Goal: Task Accomplishment & Management: Use online tool/utility

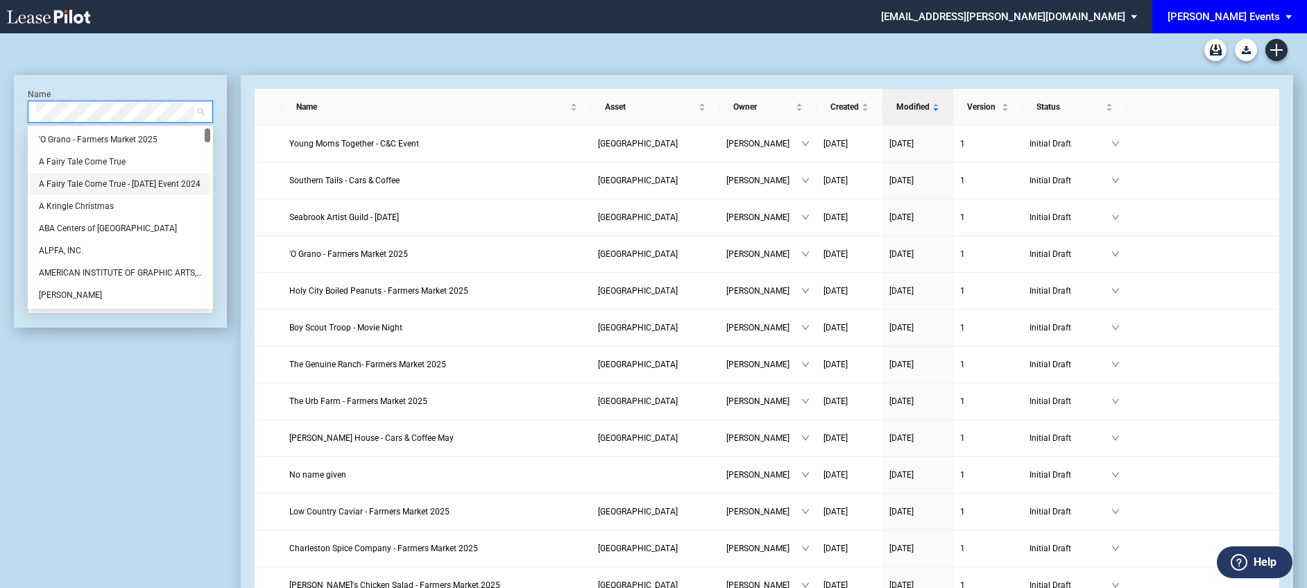
scroll to position [656, 0]
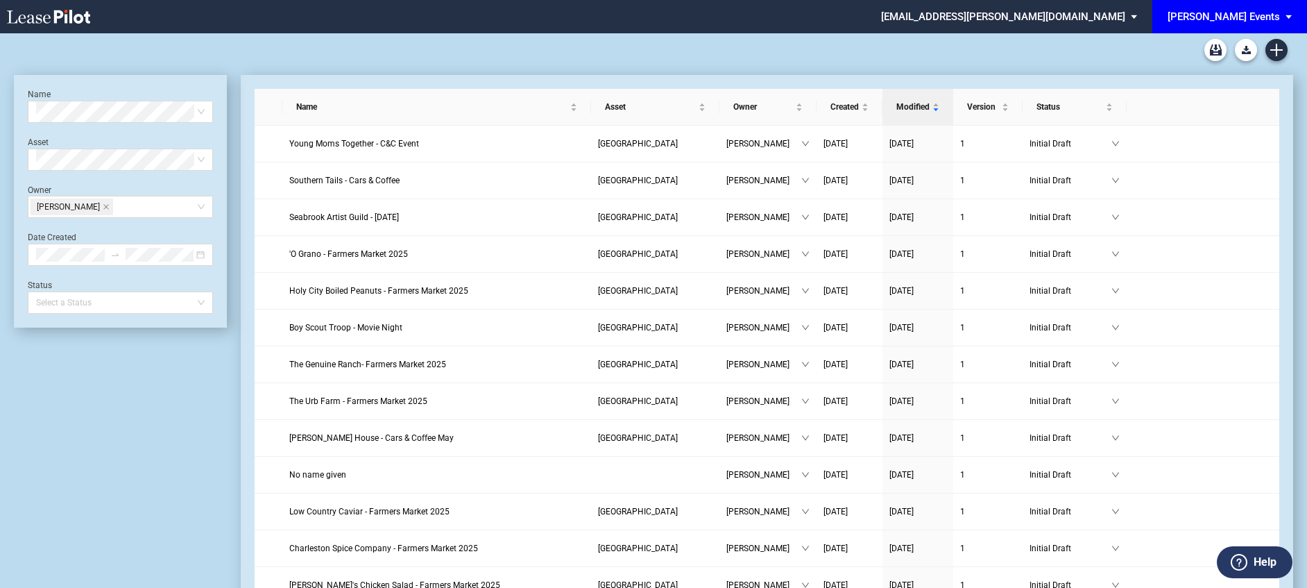
click at [214, 35] on div at bounding box center [653, 49] width 1279 height 33
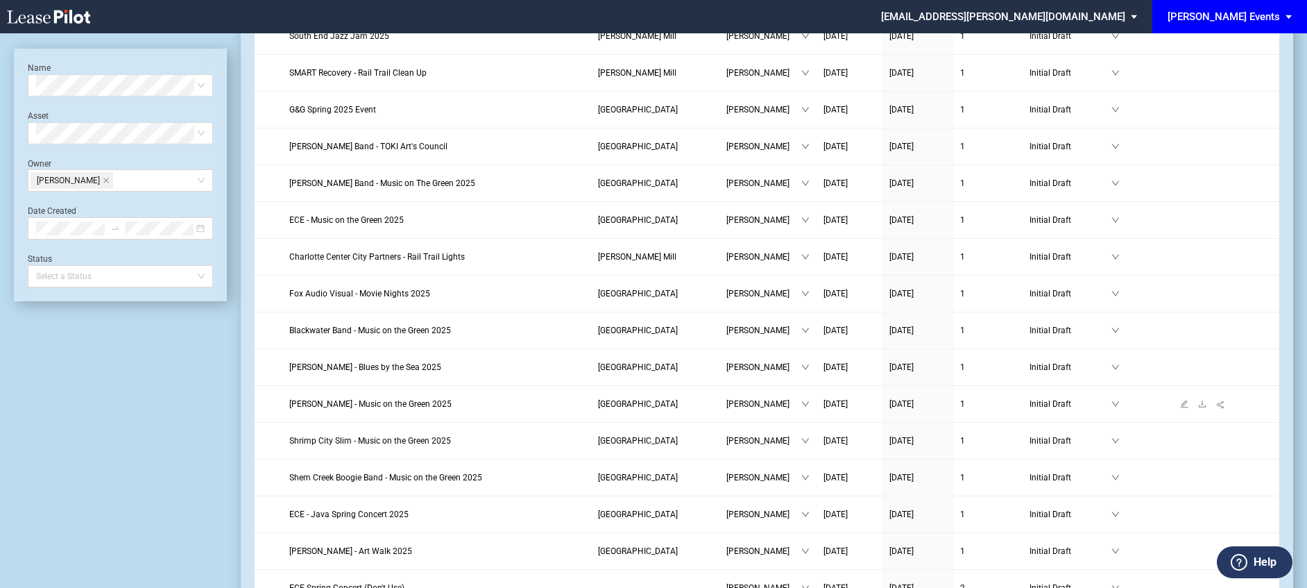
scroll to position [1484, 0]
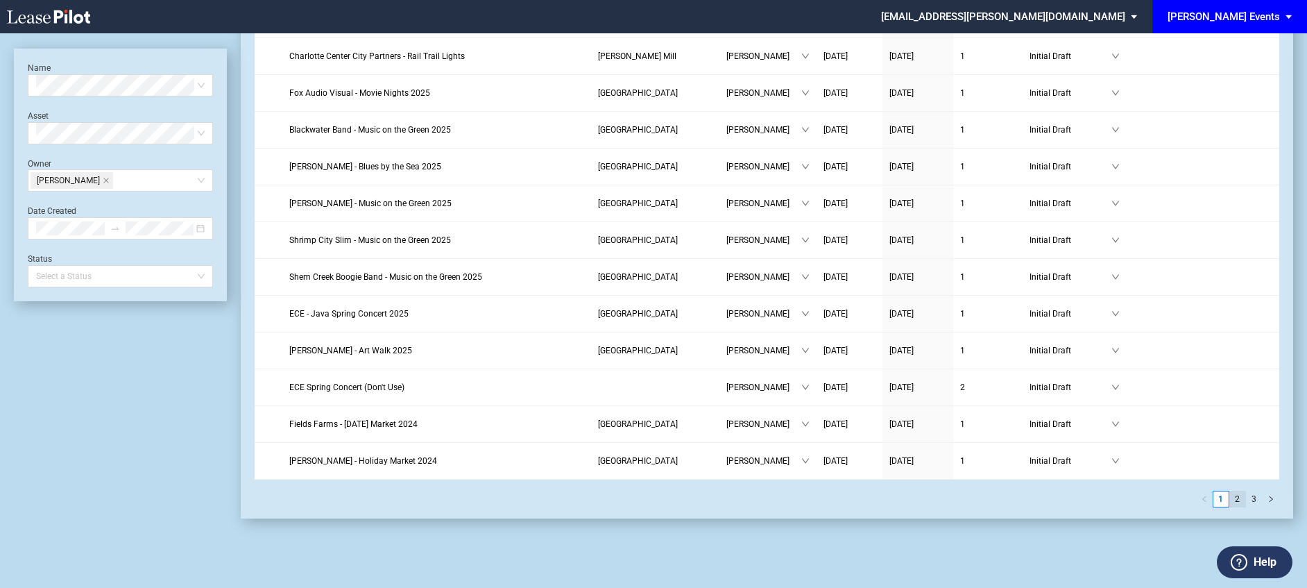
click at [1242, 502] on link "2" at bounding box center [1237, 498] width 15 height 15
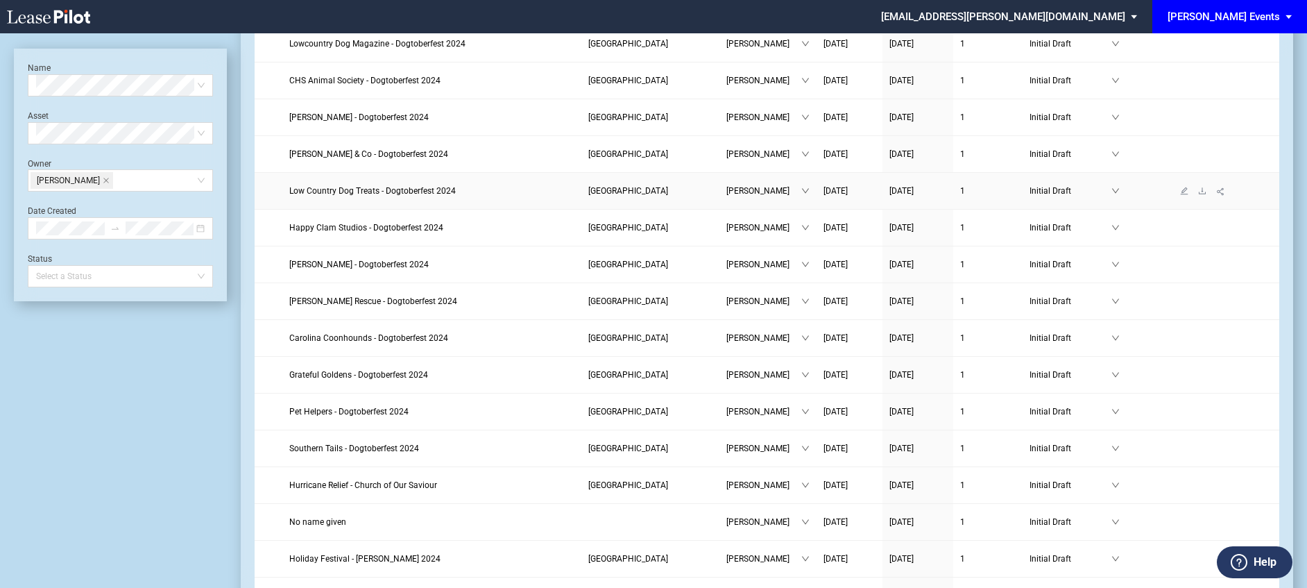
scroll to position [616, 0]
click at [351, 372] on span "Grateful Goldens - Dogtoberfest 2024" at bounding box center [358, 373] width 139 height 10
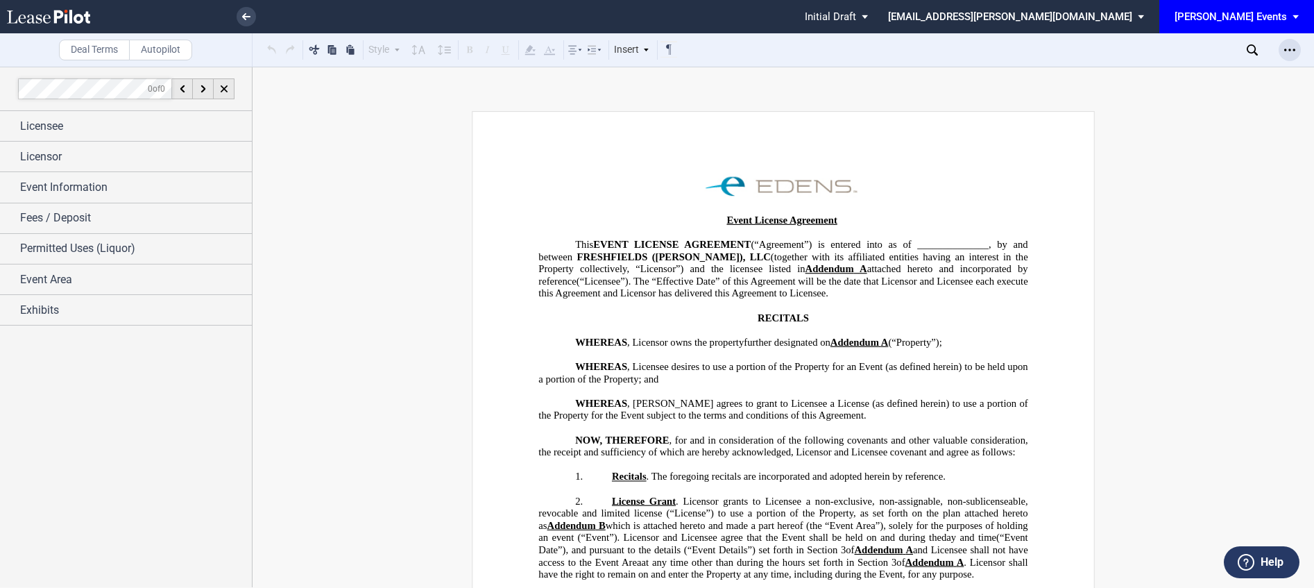
click at [1296, 49] on div "Open Lease options menu" at bounding box center [1289, 50] width 22 height 22
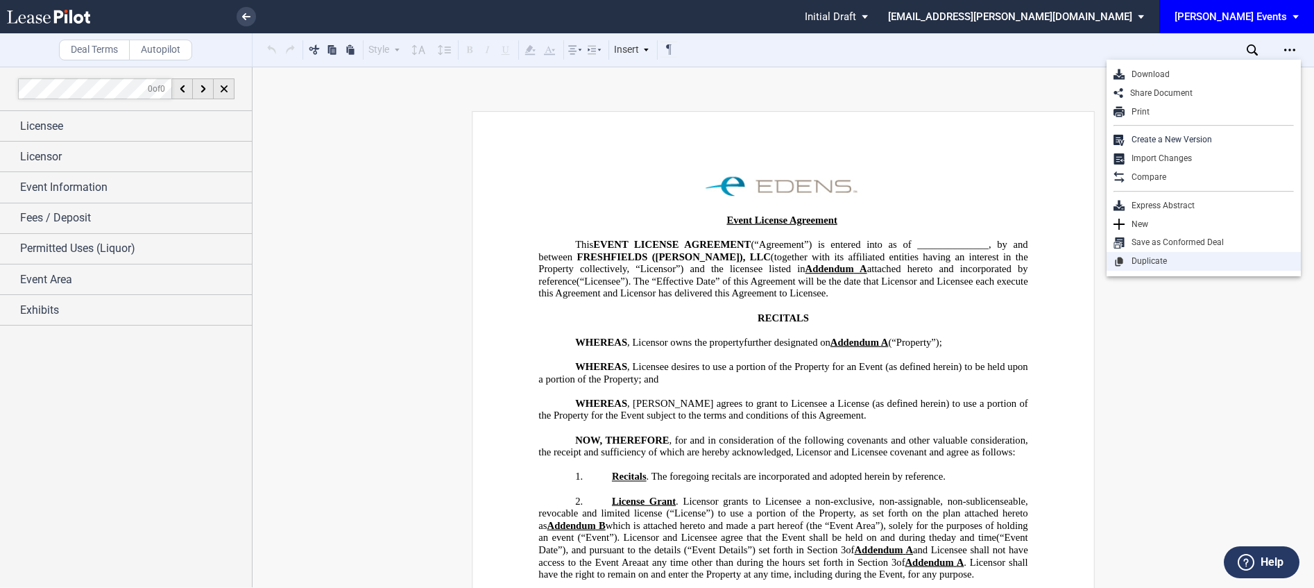
click at [1163, 252] on div "Duplicate" at bounding box center [1203, 261] width 194 height 19
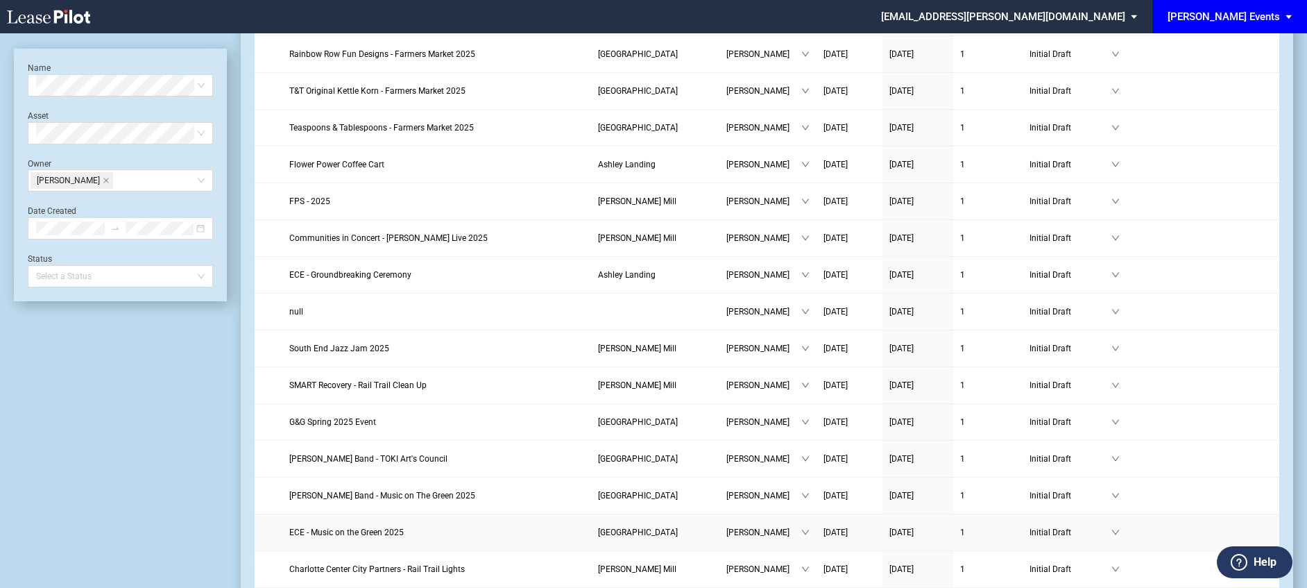
scroll to position [1476, 0]
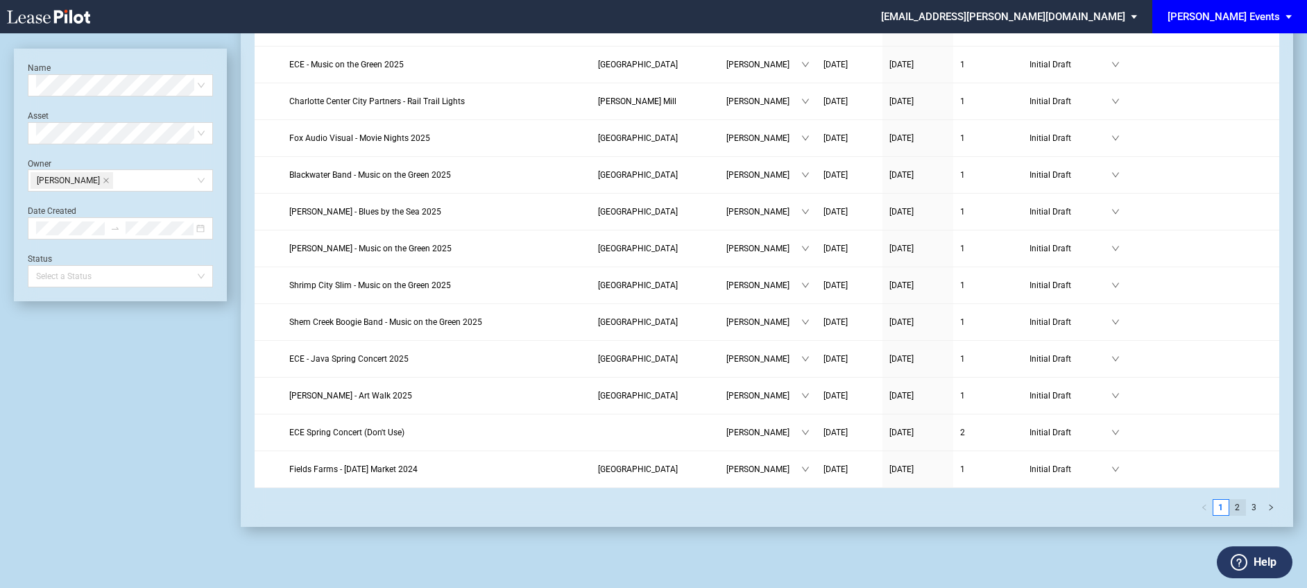
click at [1237, 506] on link "2" at bounding box center [1237, 506] width 15 height 15
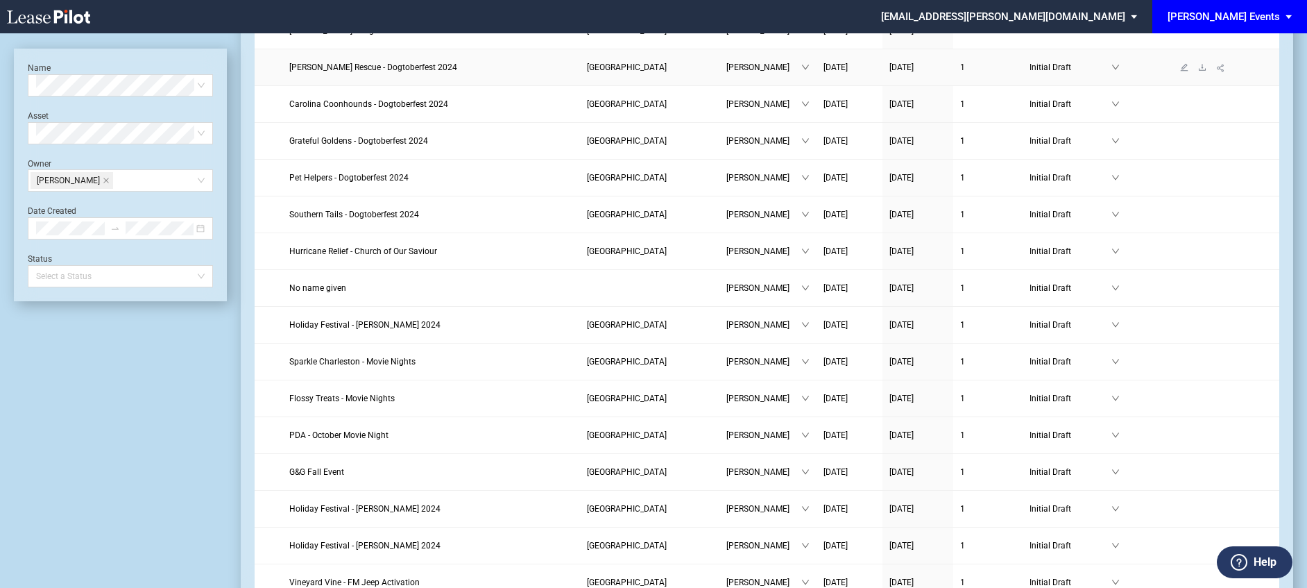
scroll to position [824, 0]
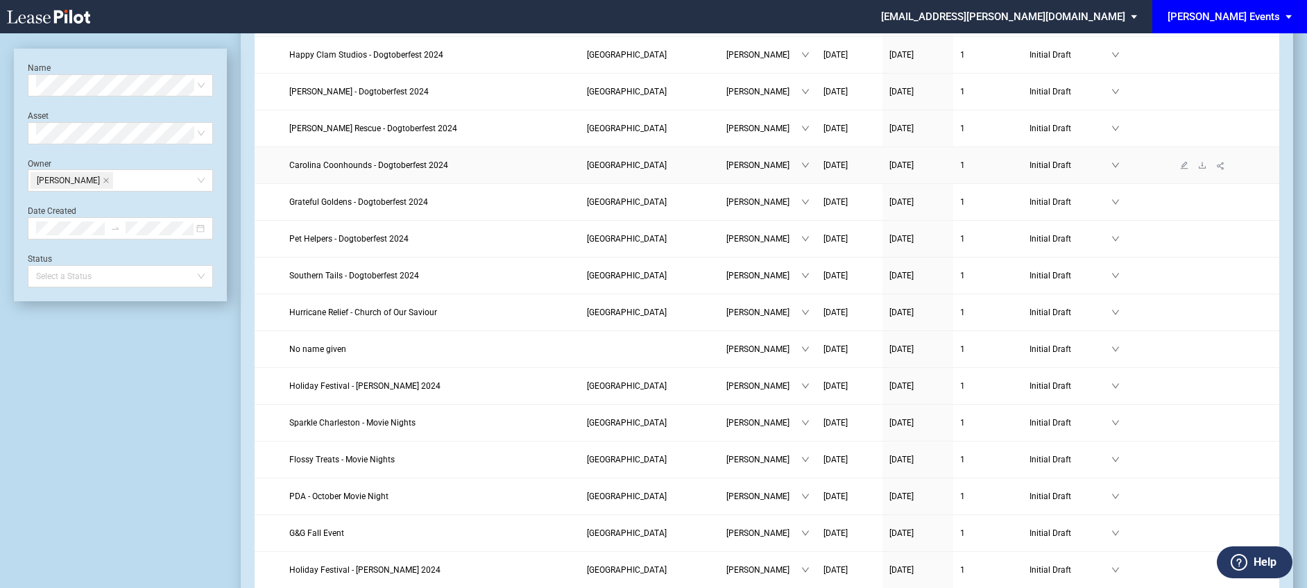
click at [385, 164] on span "Carolina Coonhounds - Dogtoberfest 2024" at bounding box center [368, 165] width 159 height 10
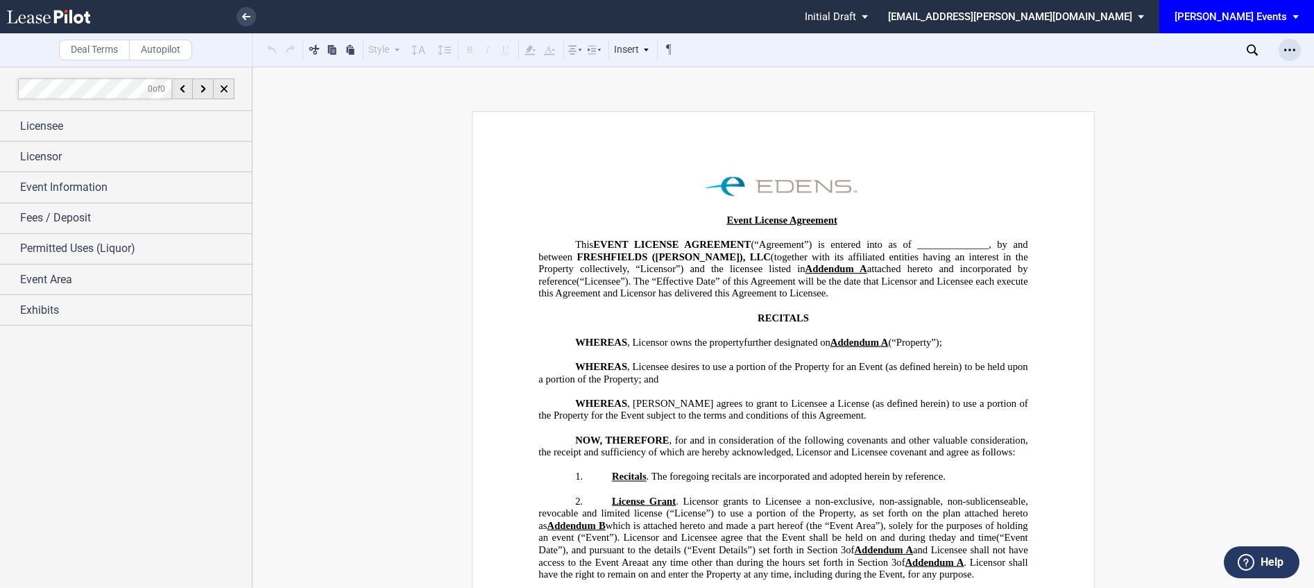
click at [1287, 49] on icon "Open Lease options menu" at bounding box center [1289, 49] width 11 height 11
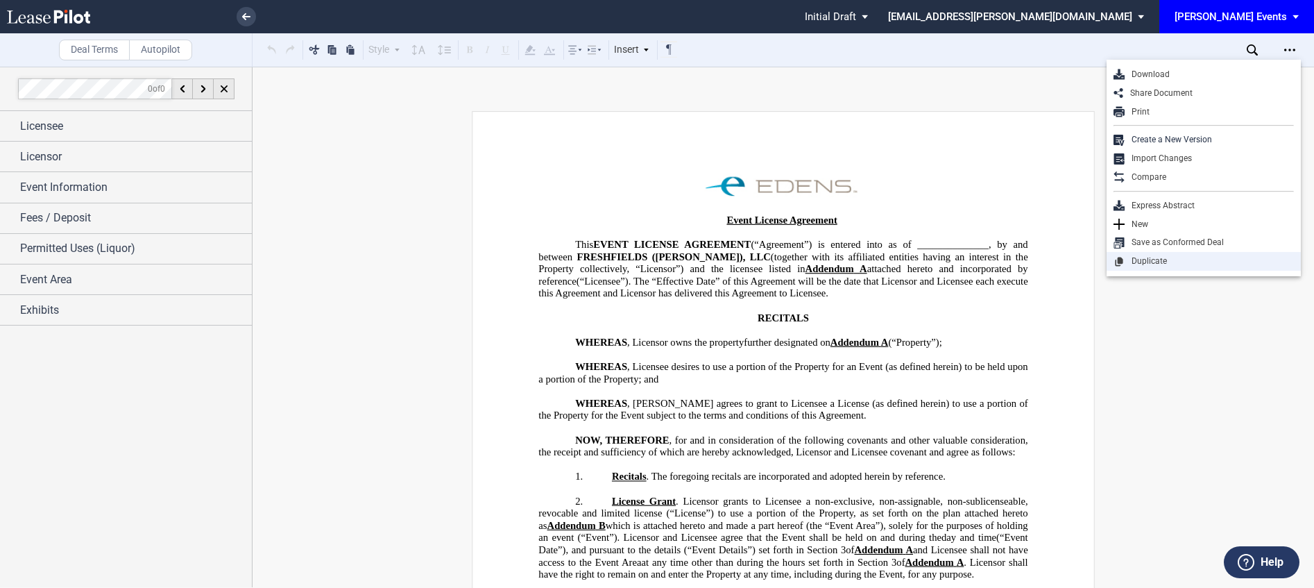
click at [1163, 259] on div "Duplicate" at bounding box center [1208, 261] width 169 height 12
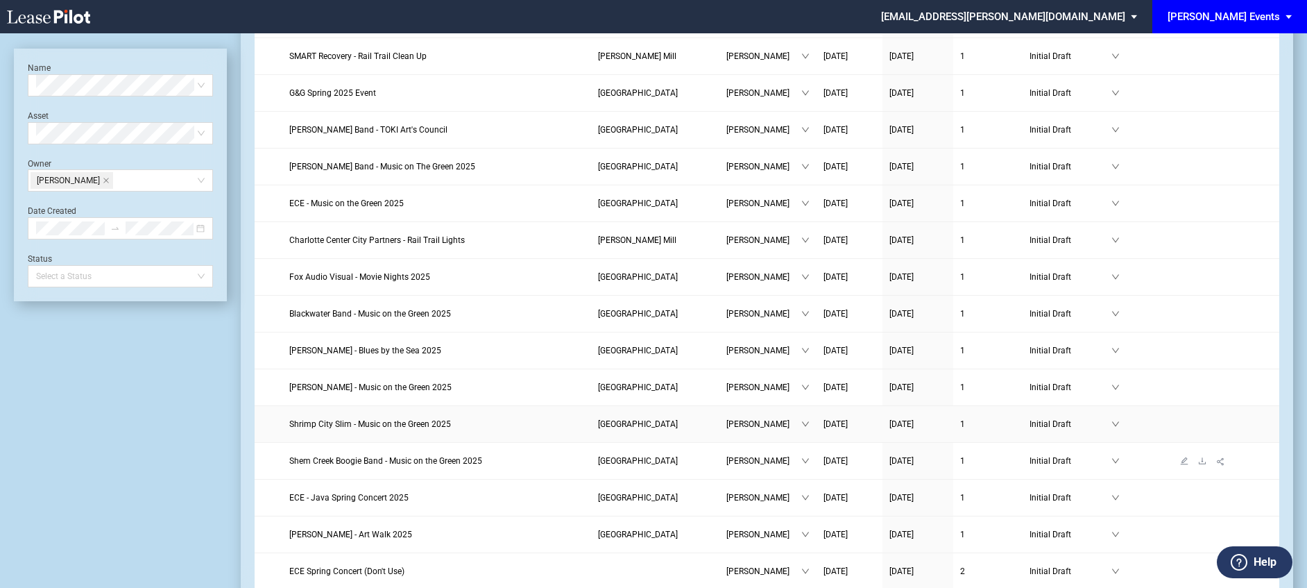
scroll to position [1484, 0]
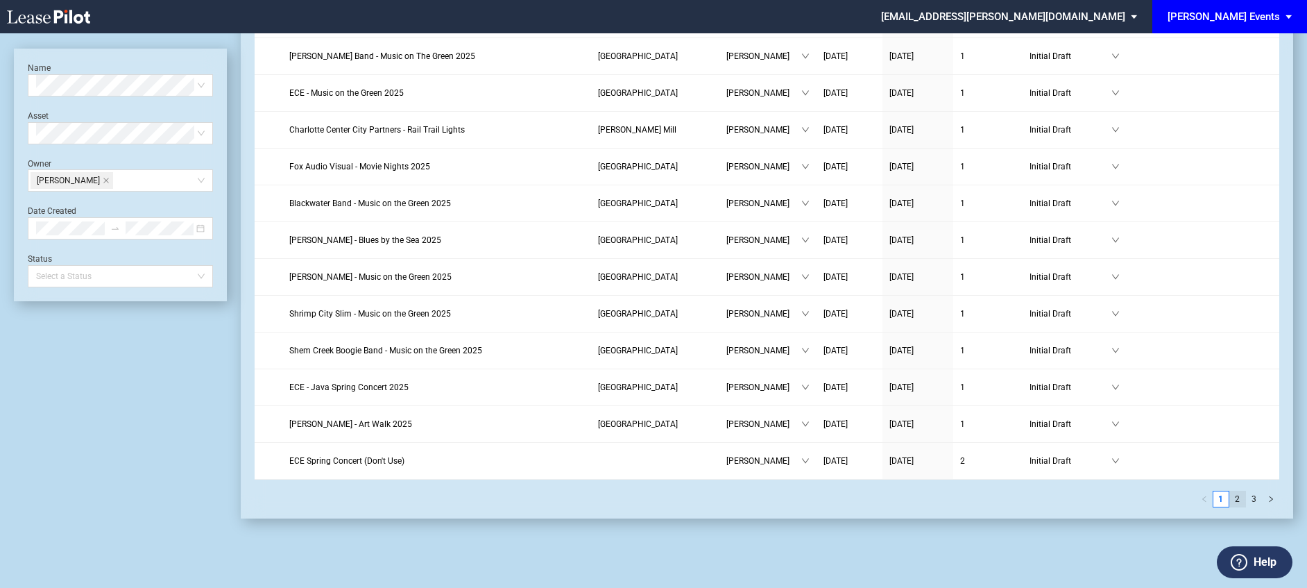
click at [1235, 497] on link "2" at bounding box center [1237, 498] width 15 height 15
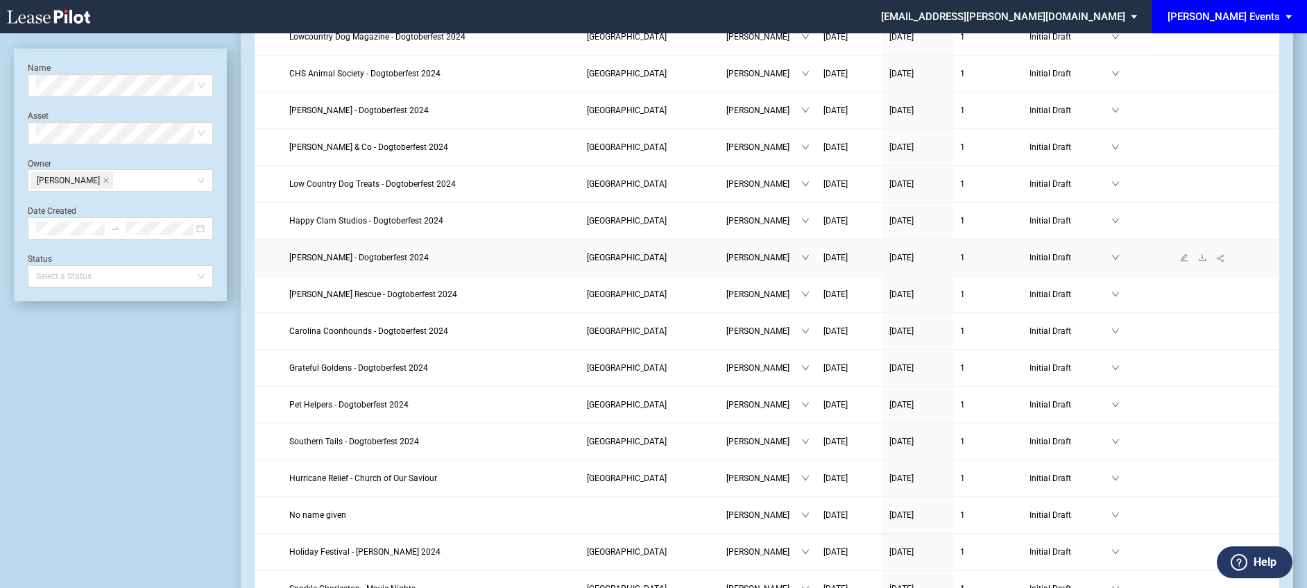
scroll to position [633, 0]
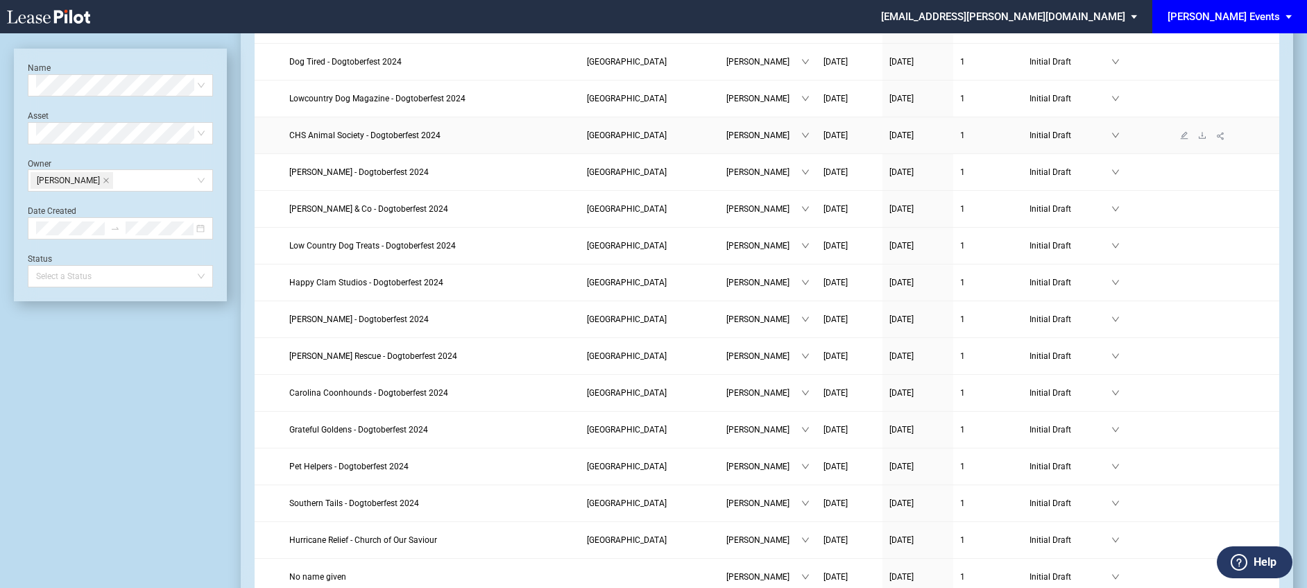
click at [361, 133] on span "CHS Animal Society - Dogtoberfest 2024" at bounding box center [364, 135] width 151 height 10
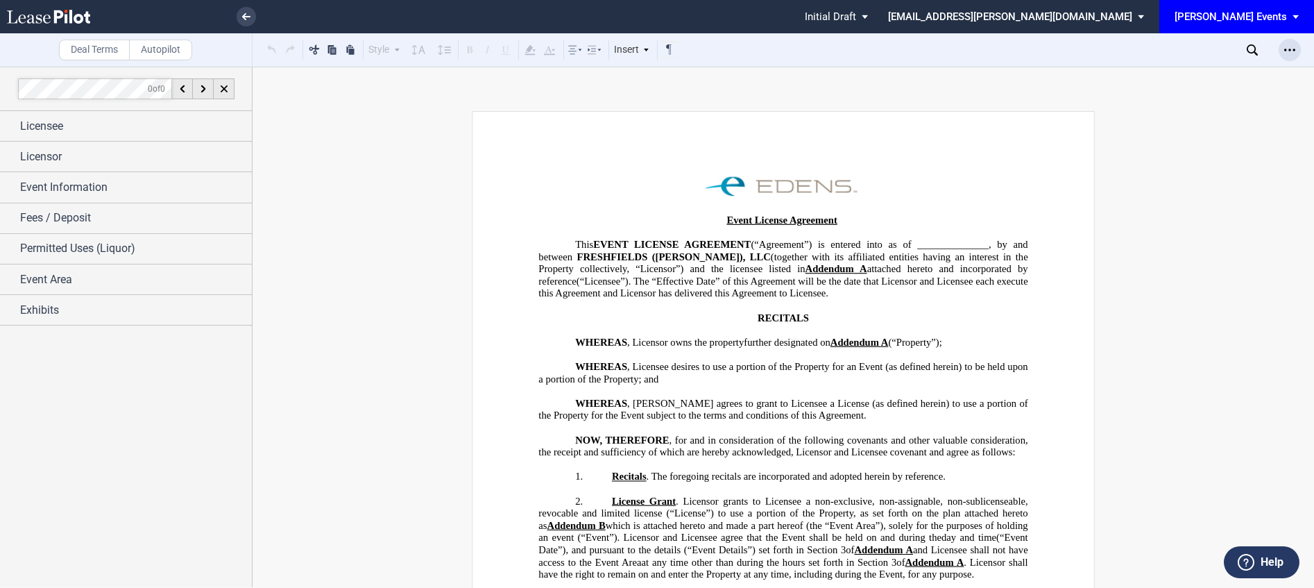
click at [1285, 48] on icon "Open Lease options menu" at bounding box center [1289, 49] width 11 height 11
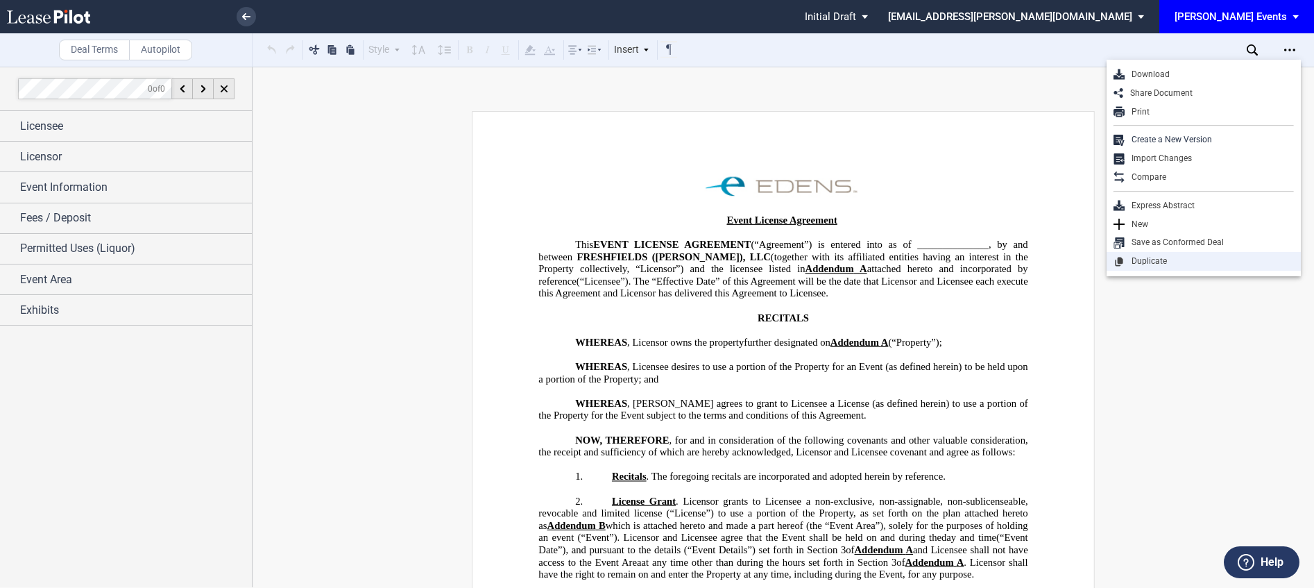
click at [1160, 255] on div "Duplicate" at bounding box center [1208, 261] width 169 height 12
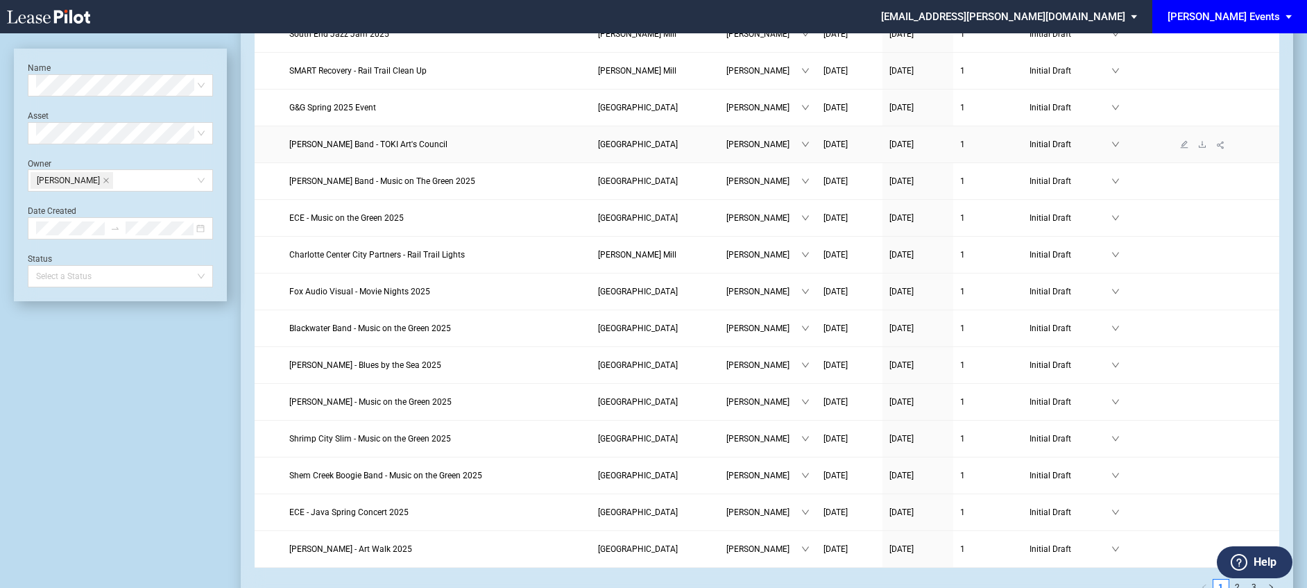
scroll to position [1484, 0]
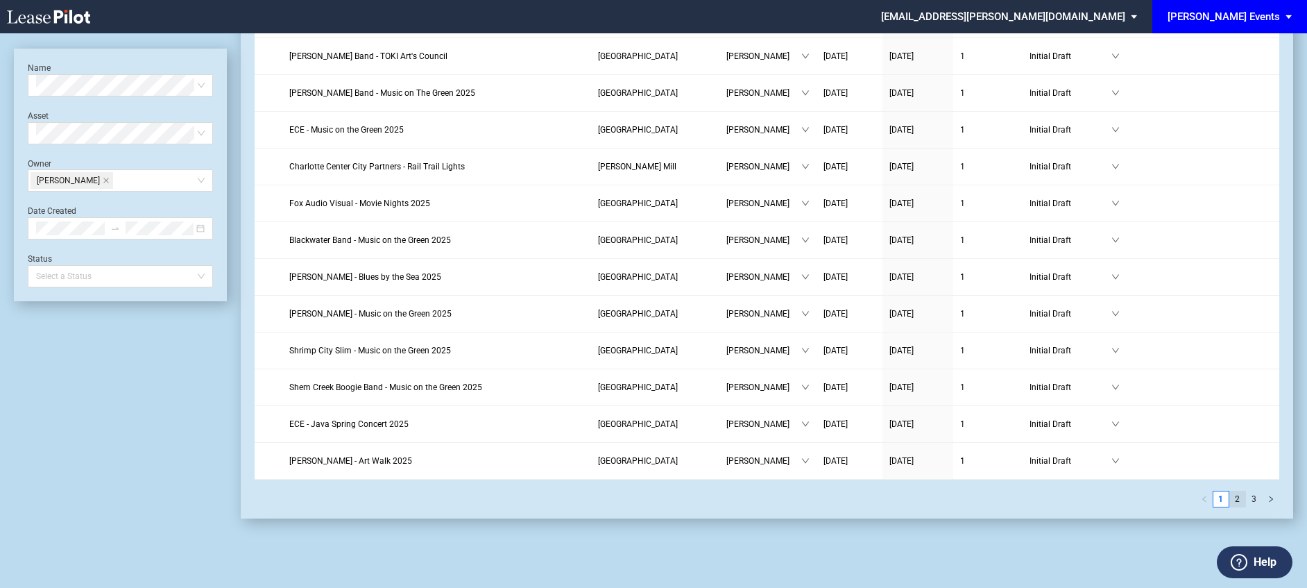
click at [1235, 493] on link "2" at bounding box center [1237, 498] width 15 height 15
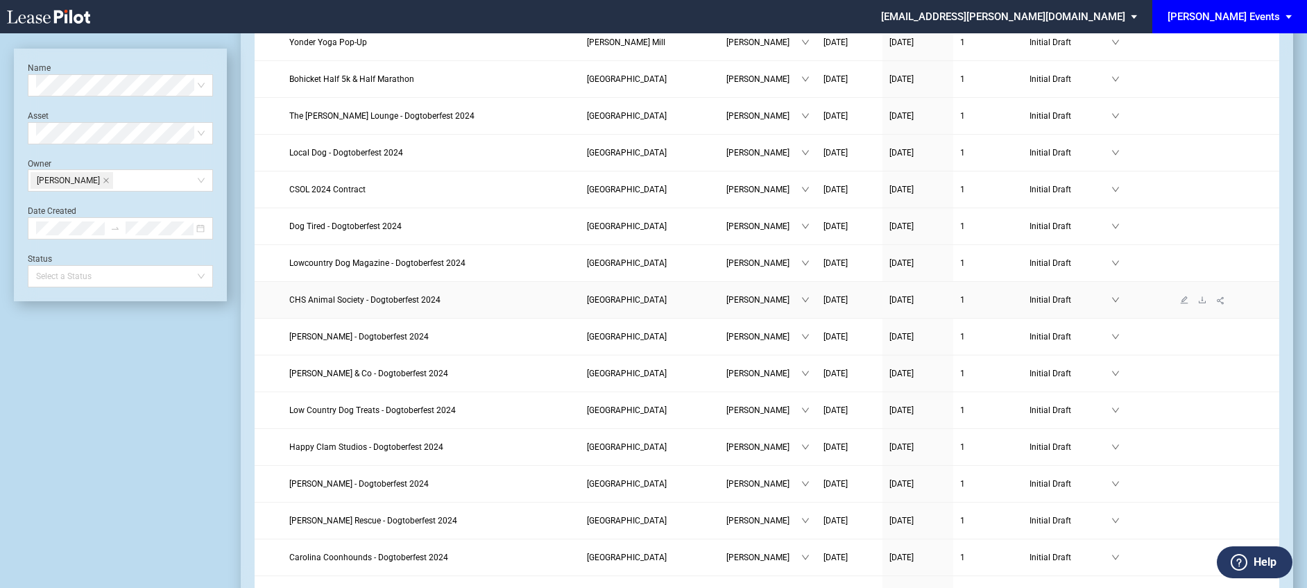
scroll to position [506, 0]
click at [397, 331] on span "[PERSON_NAME] - Dogtoberfest 2024" at bounding box center [358, 336] width 139 height 10
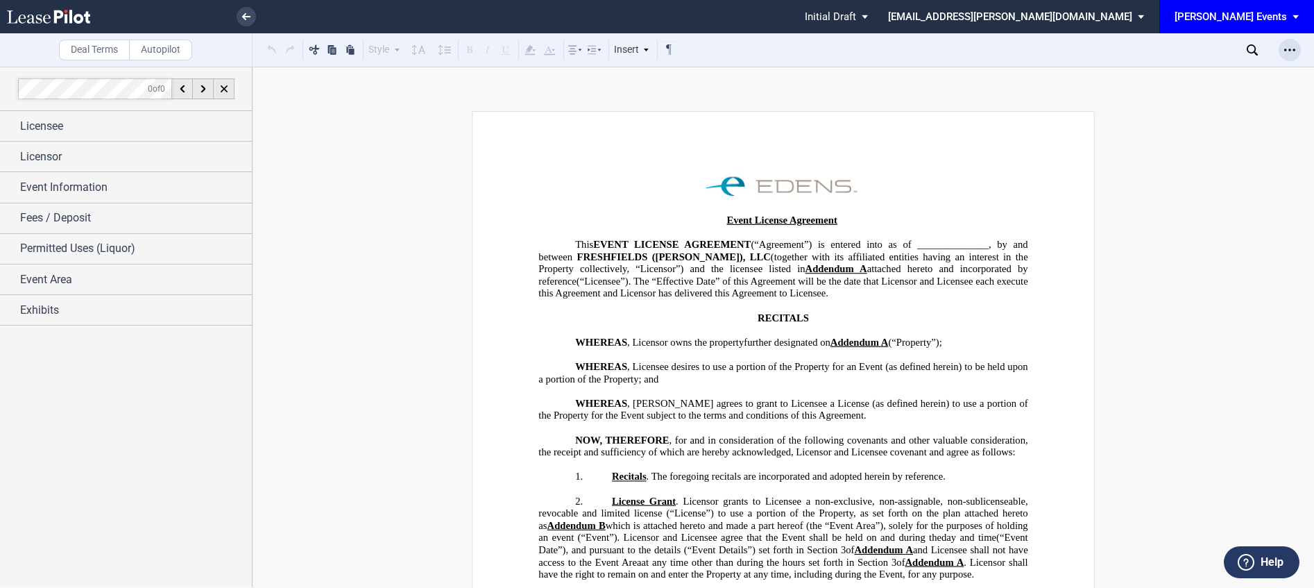
click at [1286, 51] on icon "Open Lease options menu" at bounding box center [1289, 49] width 11 height 11
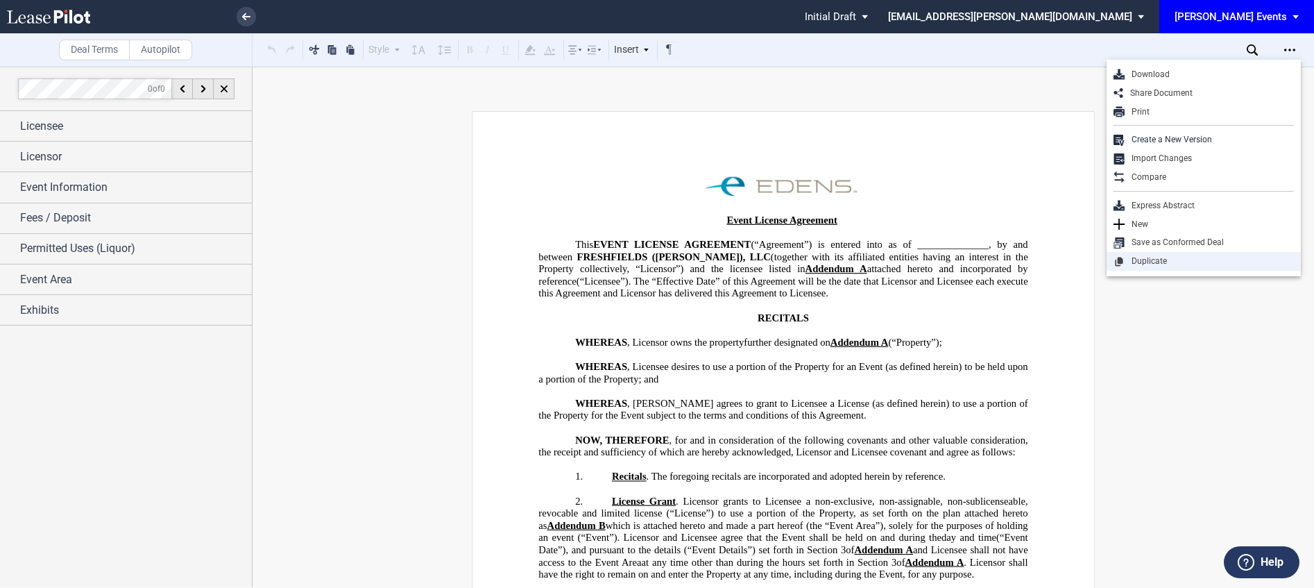
click at [1148, 257] on div "Duplicate" at bounding box center [1208, 261] width 169 height 12
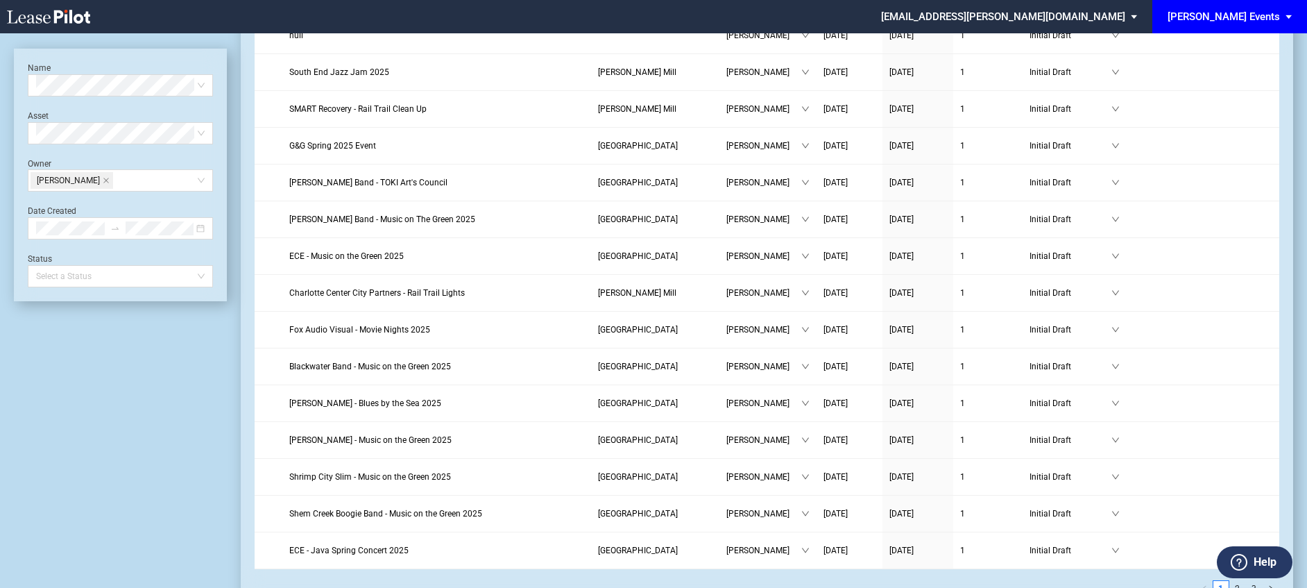
scroll to position [1484, 0]
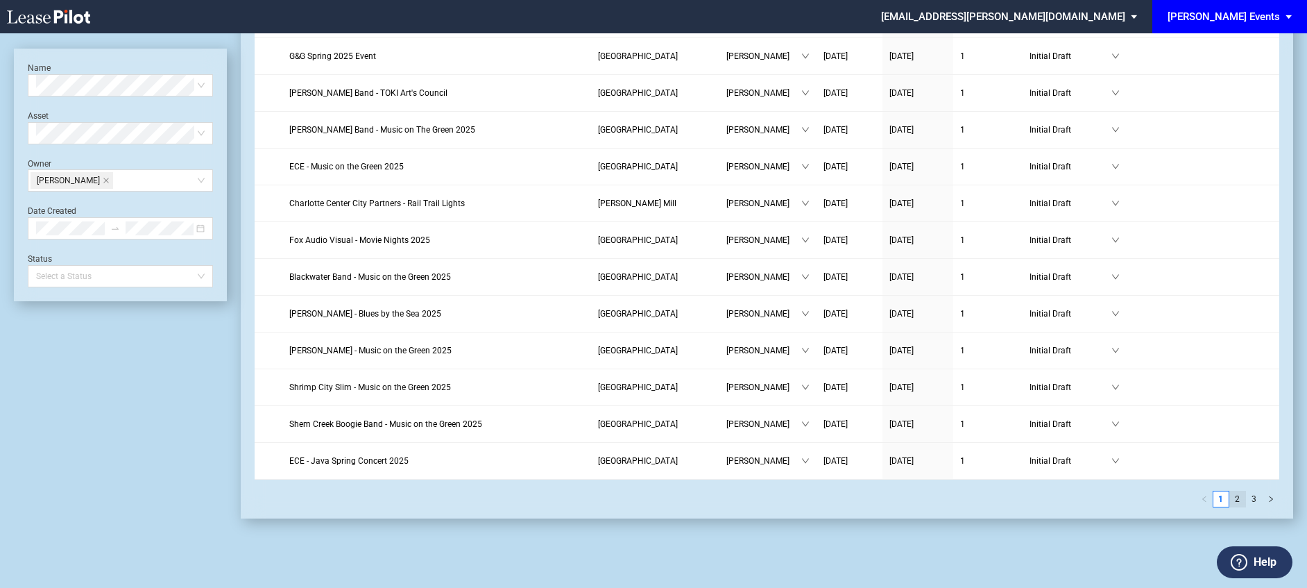
click at [1236, 496] on link "2" at bounding box center [1237, 498] width 15 height 15
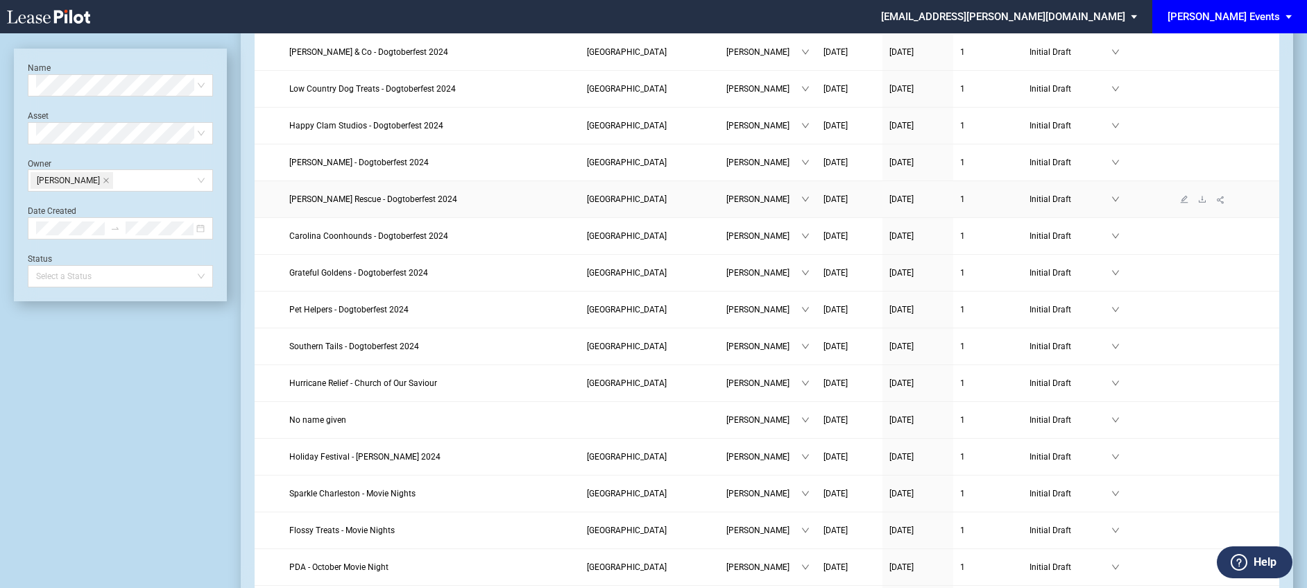
scroll to position [845, 0]
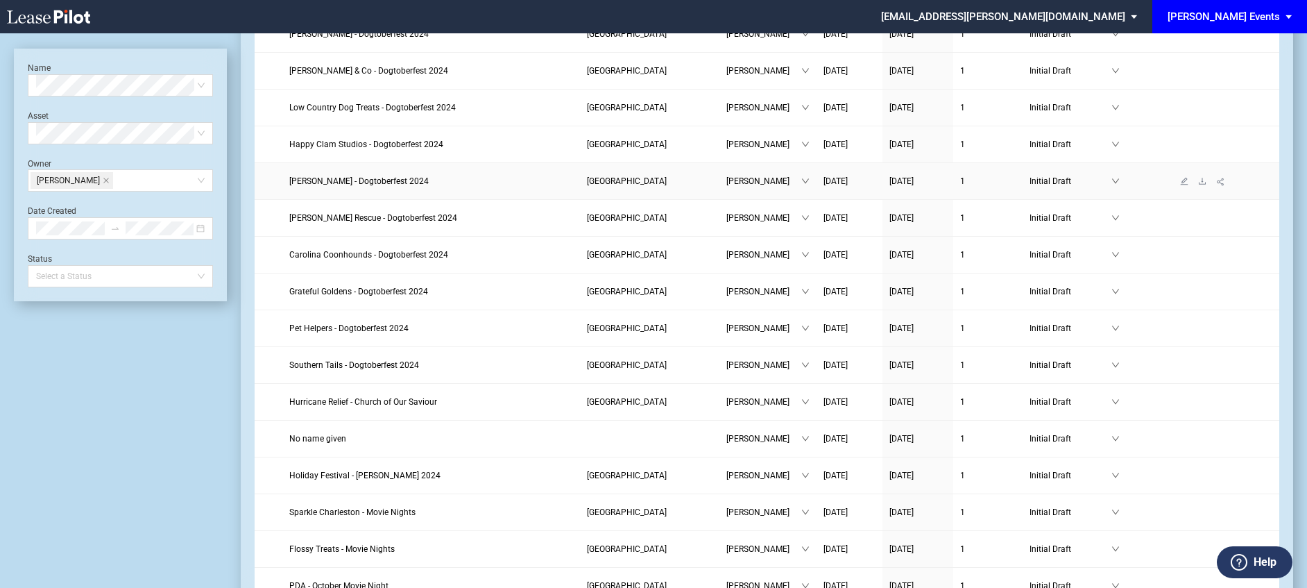
click at [367, 182] on span "[PERSON_NAME] - Dogtoberfest 2024" at bounding box center [358, 181] width 139 height 10
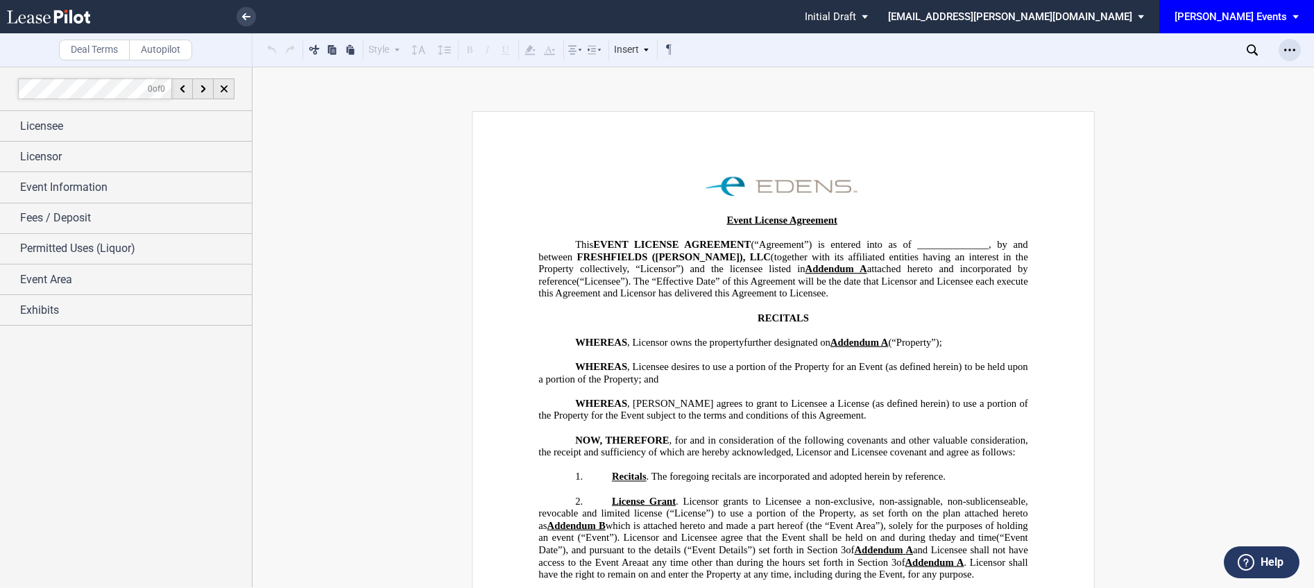
click at [1292, 52] on icon "Open Lease options menu" at bounding box center [1289, 49] width 11 height 11
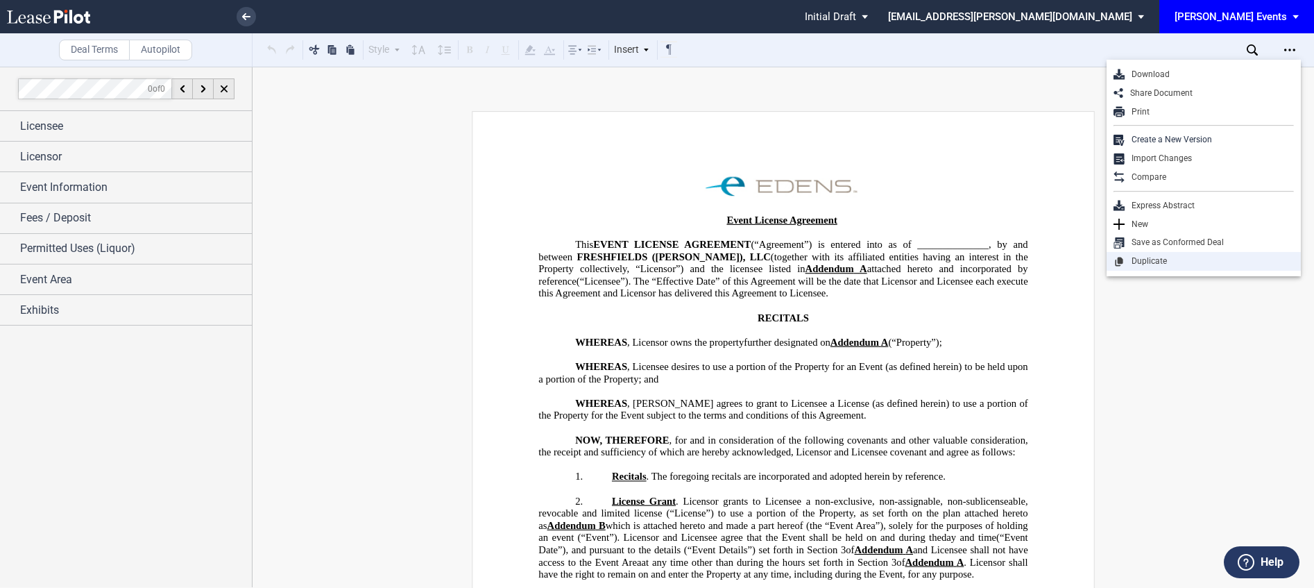
click at [1181, 257] on div "Duplicate" at bounding box center [1208, 261] width 169 height 12
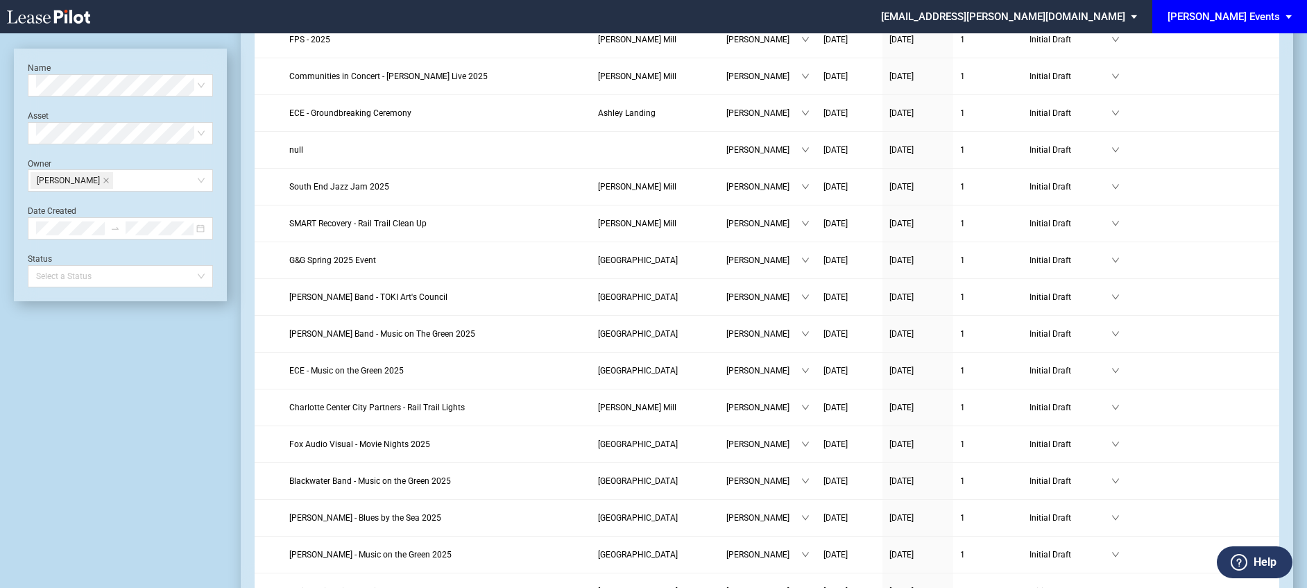
scroll to position [1484, 0]
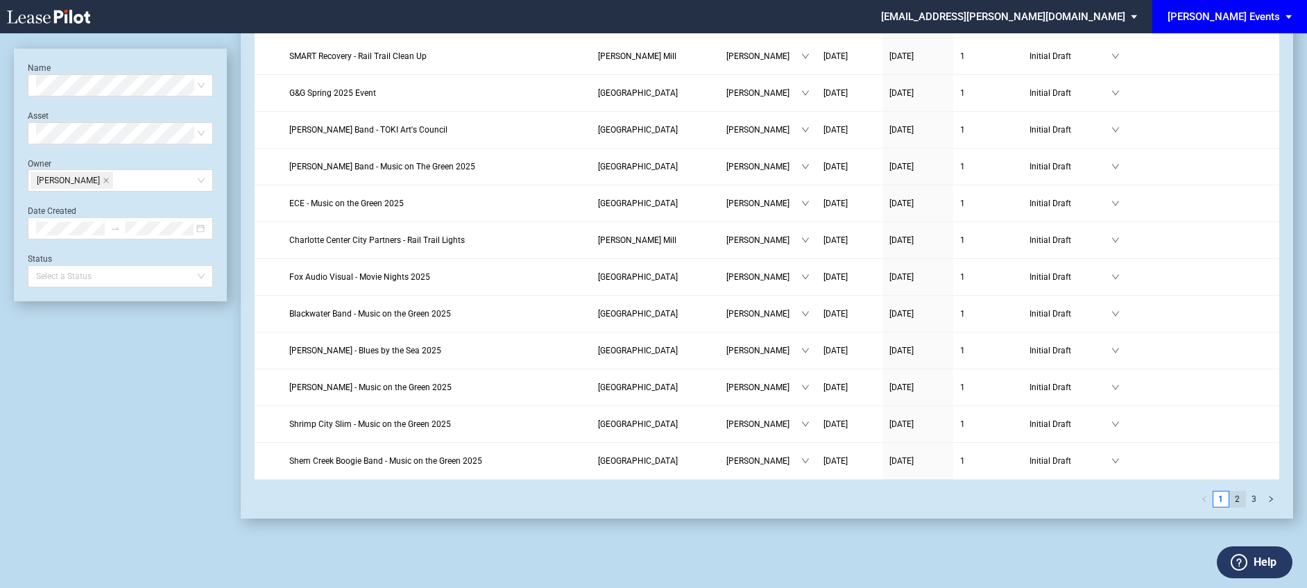
click at [1240, 496] on link "2" at bounding box center [1237, 498] width 15 height 15
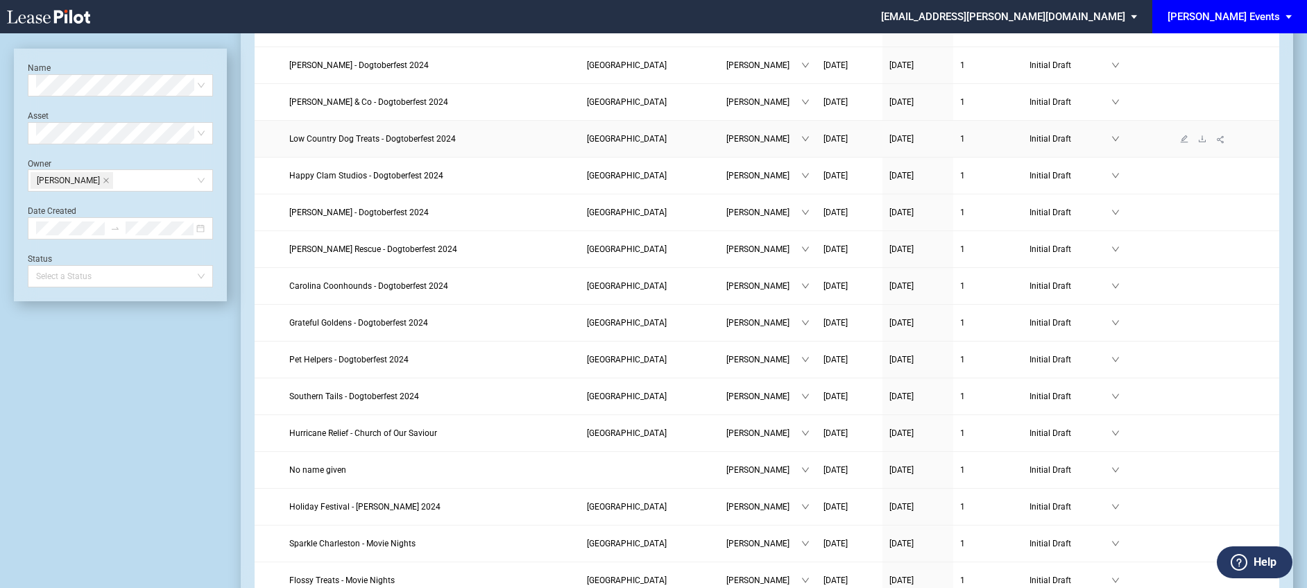
scroll to position [850, 0]
click at [416, 140] on span "Low Country Dog Treats - Dogtoberfest 2024" at bounding box center [372, 140] width 166 height 10
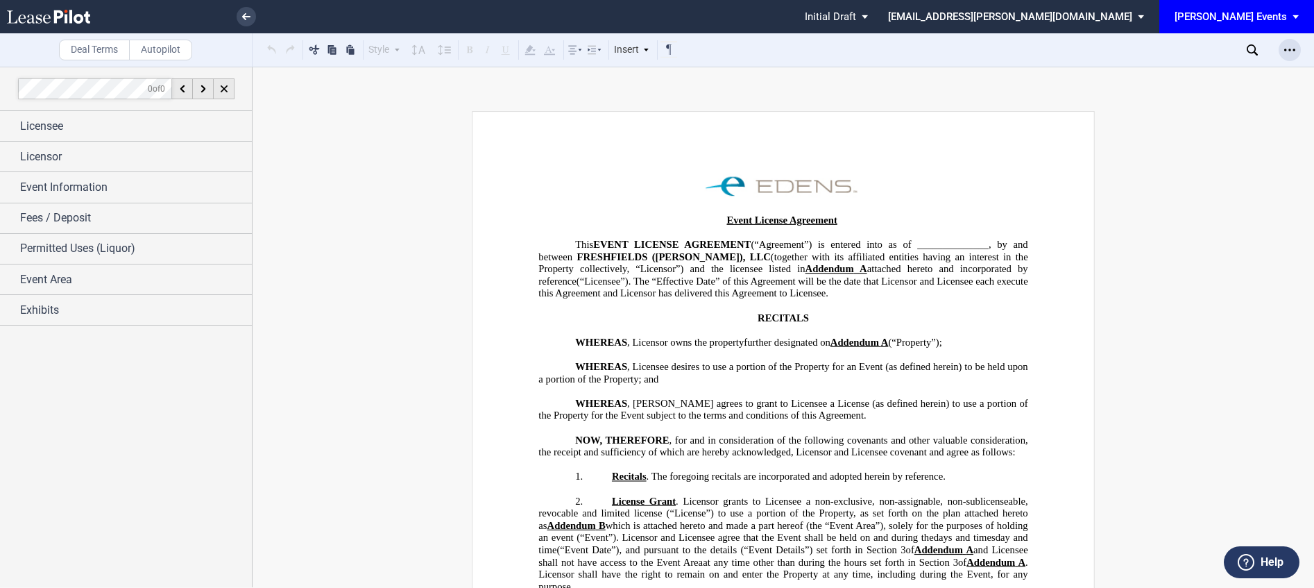
click at [1286, 50] on use "Open Lease options menu" at bounding box center [1289, 50] width 11 height 2
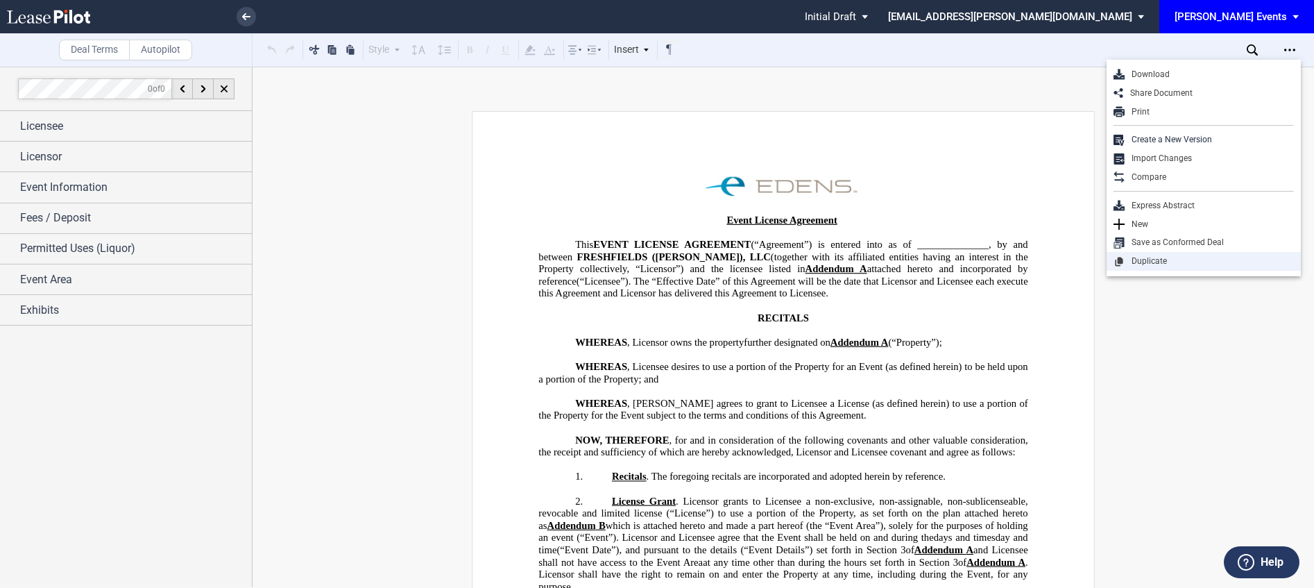
click at [1160, 258] on div "Duplicate" at bounding box center [1208, 261] width 169 height 12
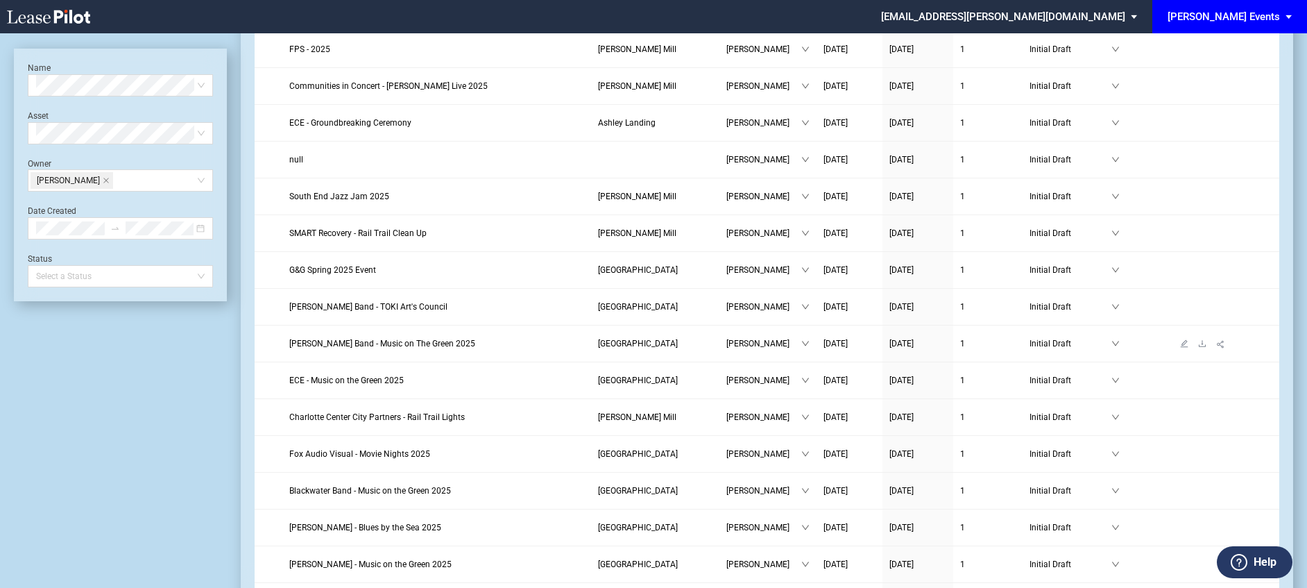
scroll to position [1484, 0]
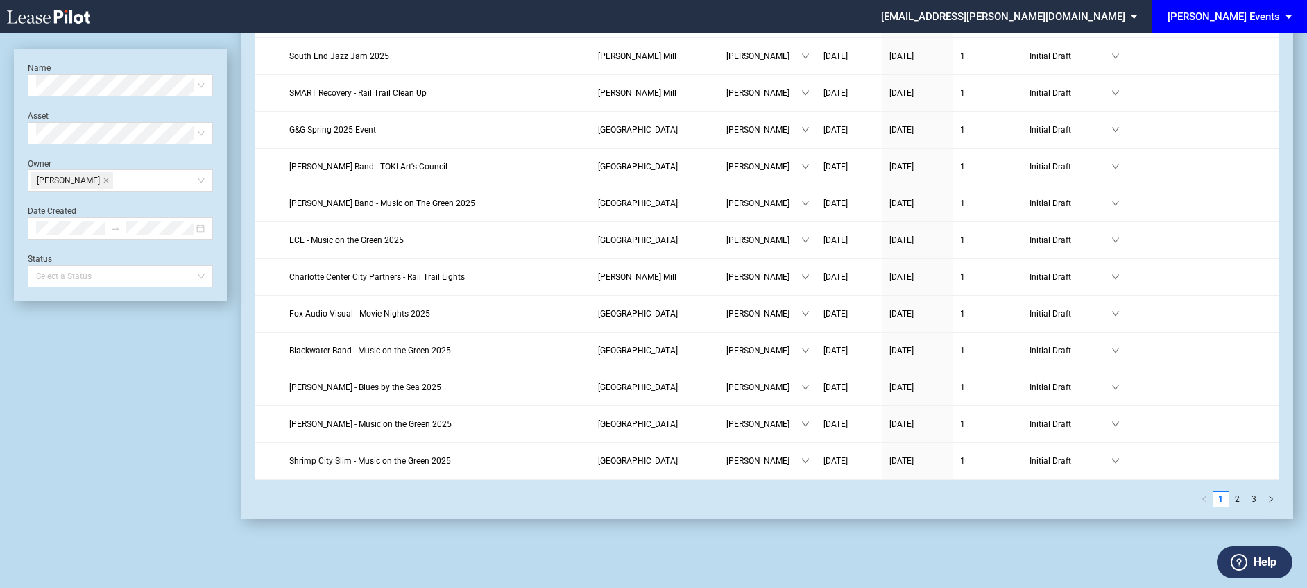
drag, startPoint x: 1240, startPoint y: 497, endPoint x: 1242, endPoint y: 481, distance: 15.3
click at [1240, 497] on link "2" at bounding box center [1237, 498] width 15 height 15
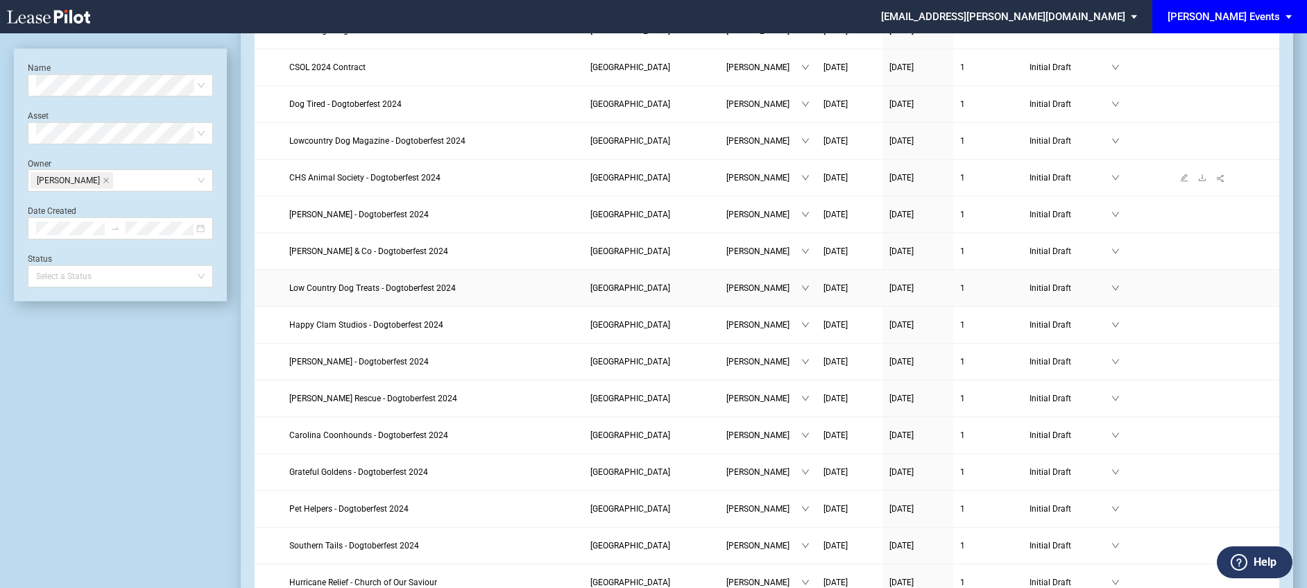
scroll to position [671, 0]
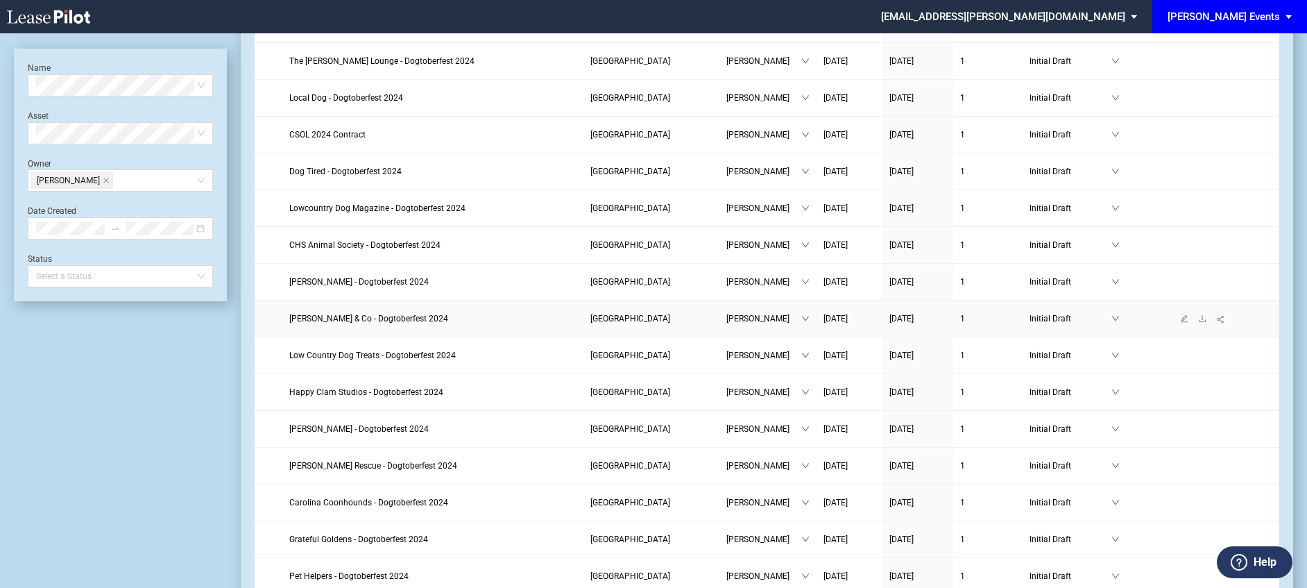
click at [373, 314] on span "Oliver & Co - Dogtoberfest 2024" at bounding box center [368, 319] width 159 height 10
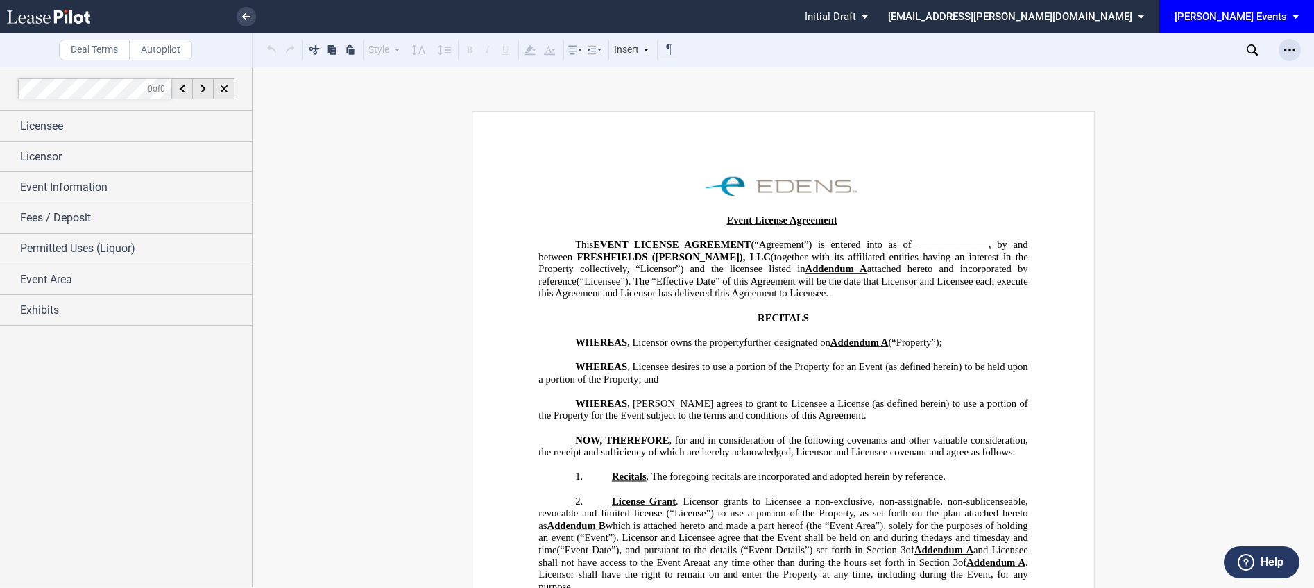
click at [1290, 50] on use "Open Lease options menu" at bounding box center [1289, 50] width 11 height 2
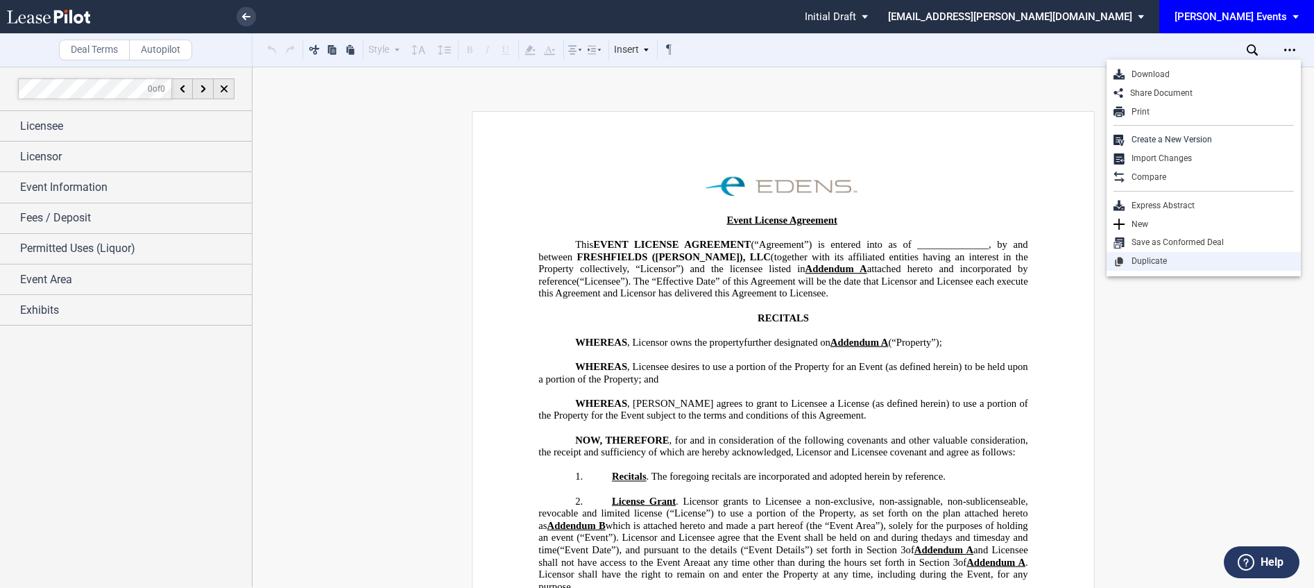
click at [1129, 258] on div "Duplicate" at bounding box center [1208, 261] width 169 height 12
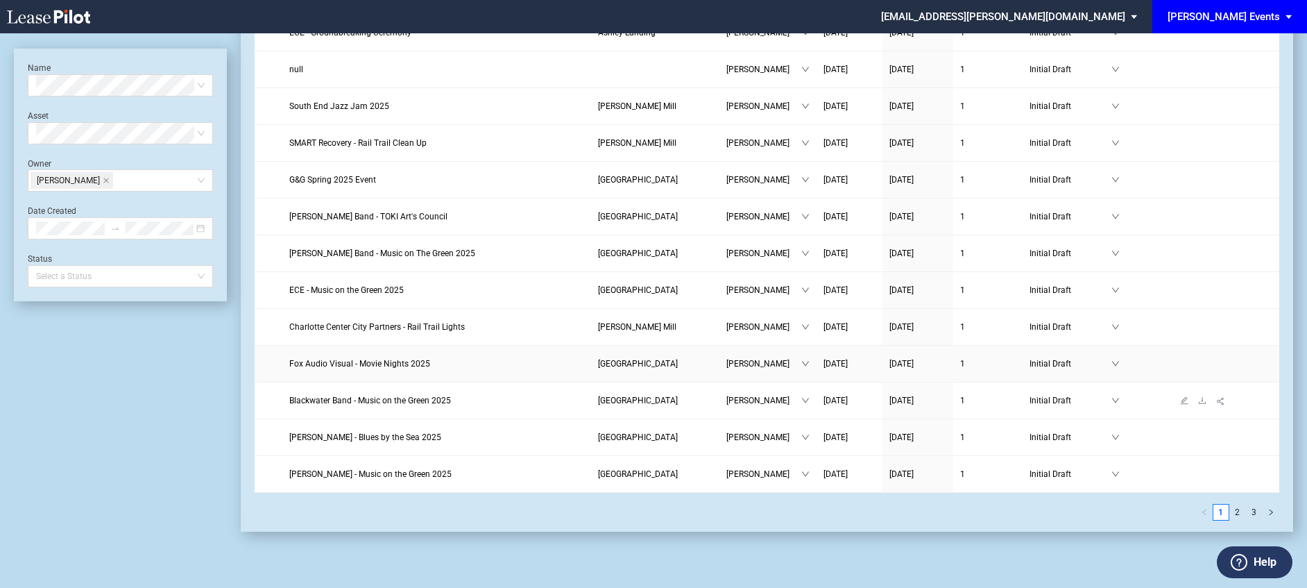
scroll to position [1484, 0]
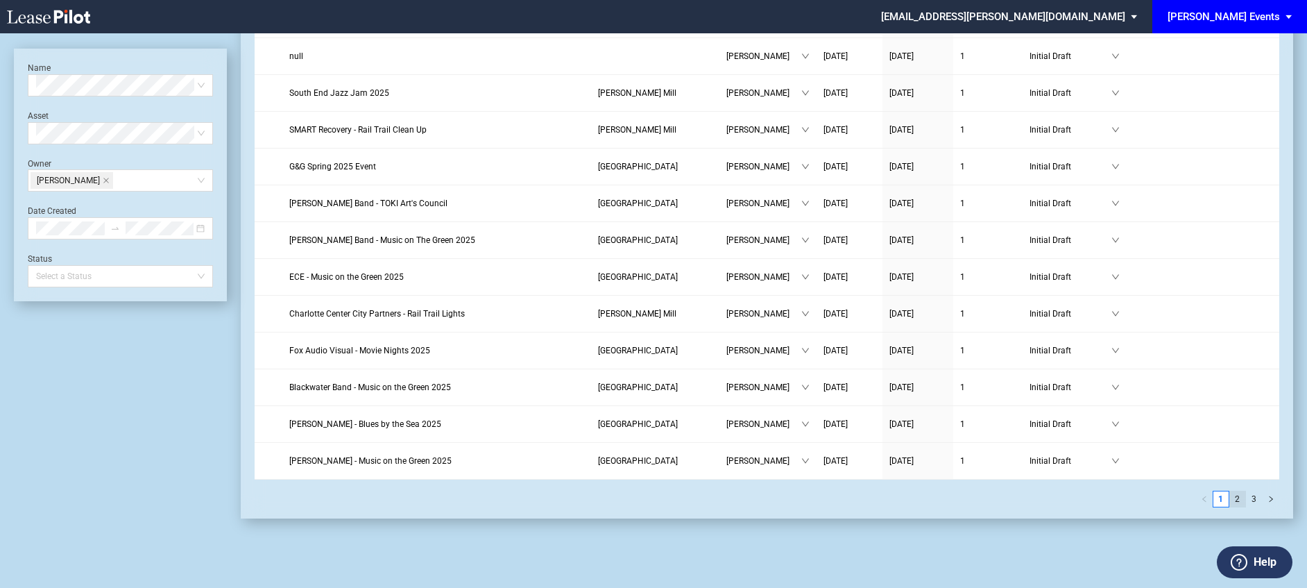
click at [1238, 495] on link "2" at bounding box center [1237, 498] width 15 height 15
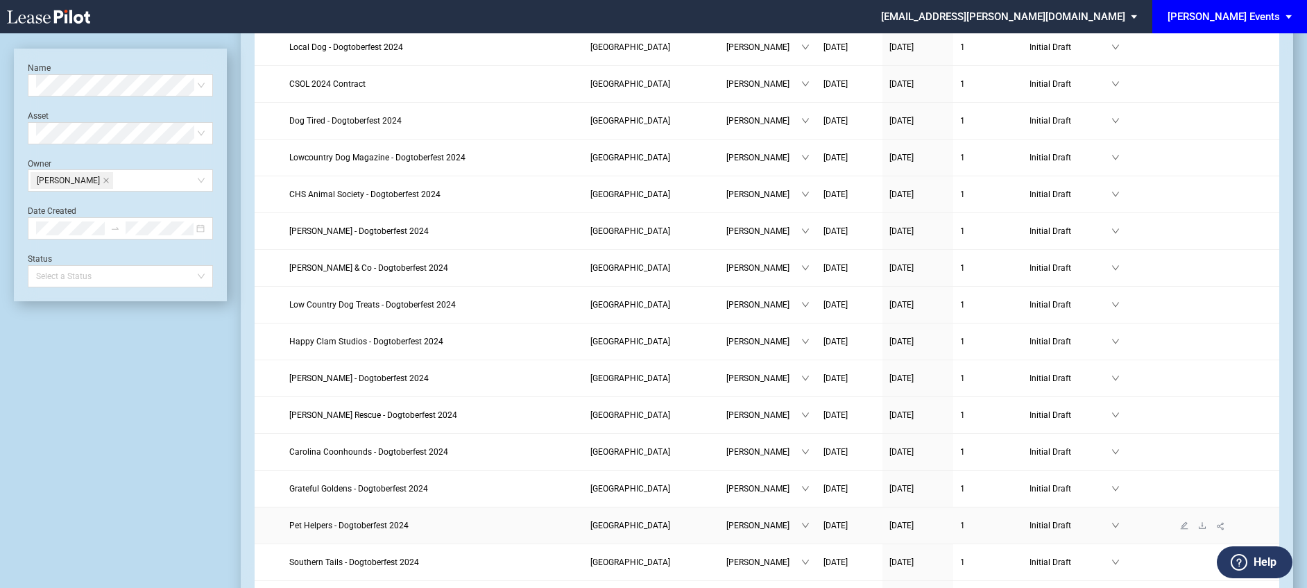
scroll to position [693, 0]
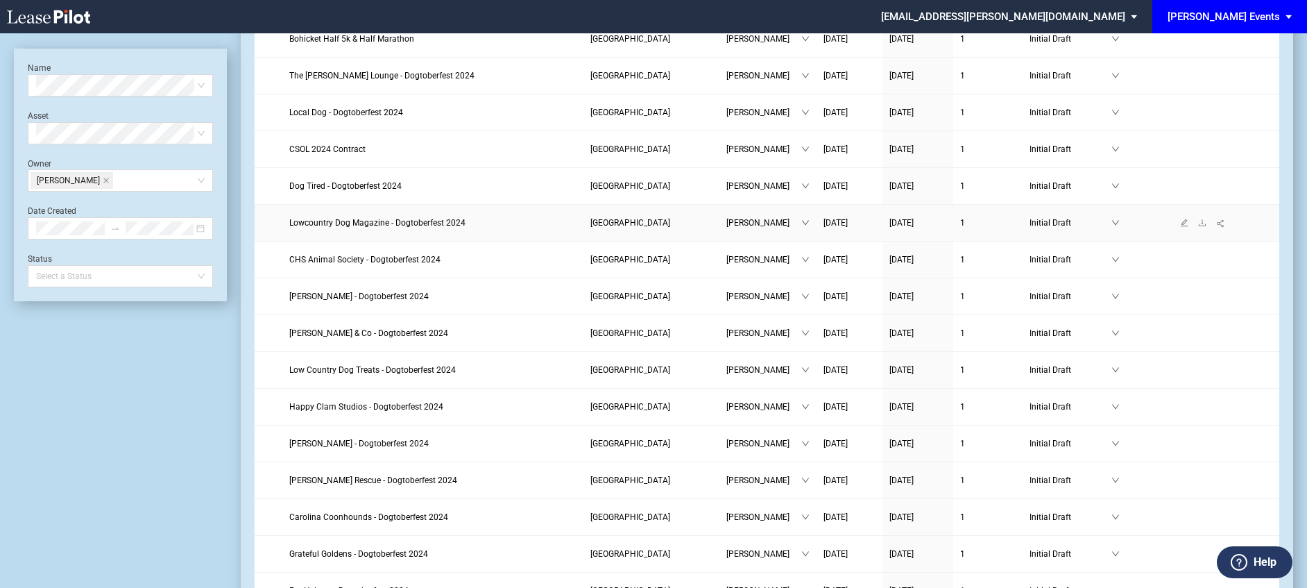
click at [436, 221] on span "Lowcountry Dog Magazine - Dogtoberfest 2024" at bounding box center [377, 223] width 176 height 10
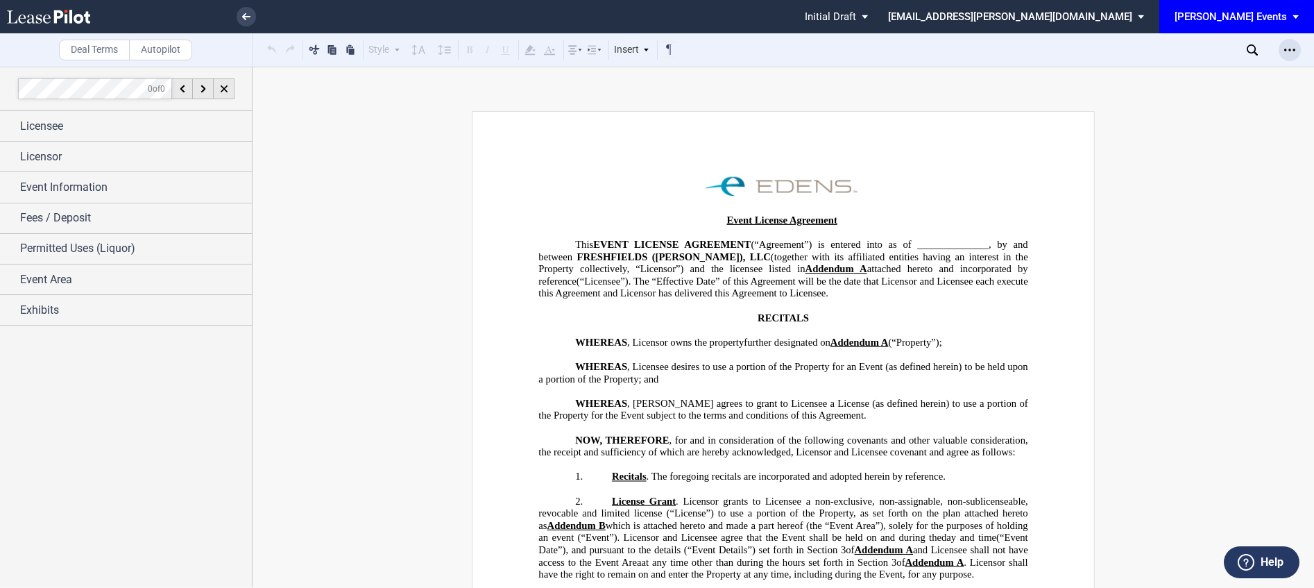
click at [1297, 51] on div "Open Lease options menu" at bounding box center [1289, 50] width 22 height 22
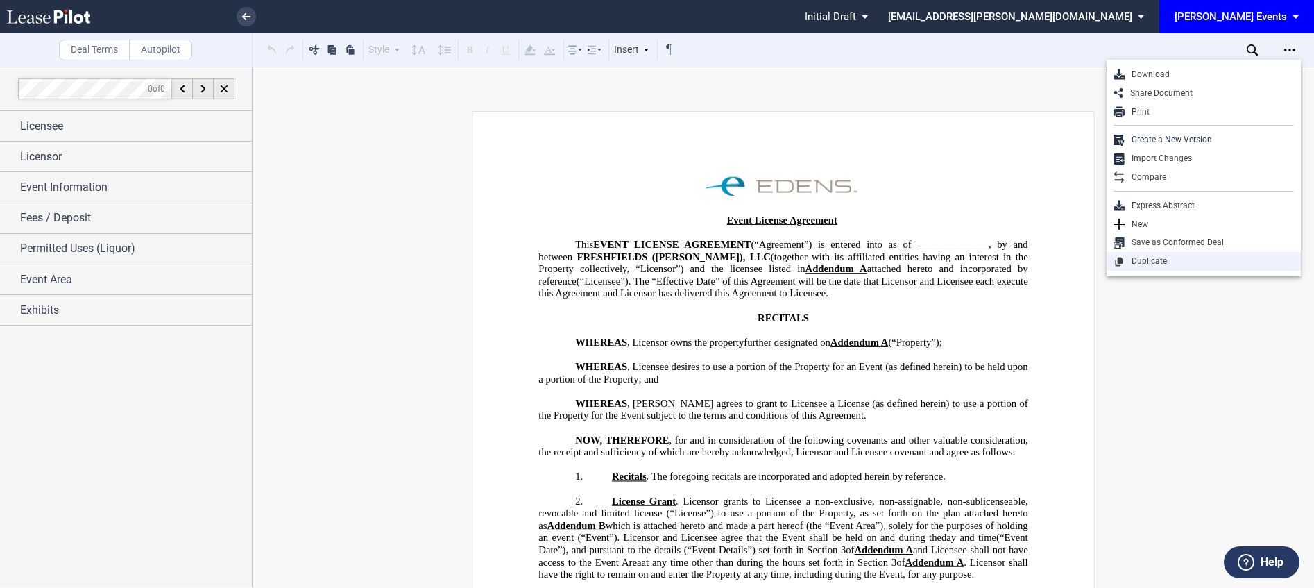
click at [1142, 259] on div "Duplicate" at bounding box center [1208, 261] width 169 height 12
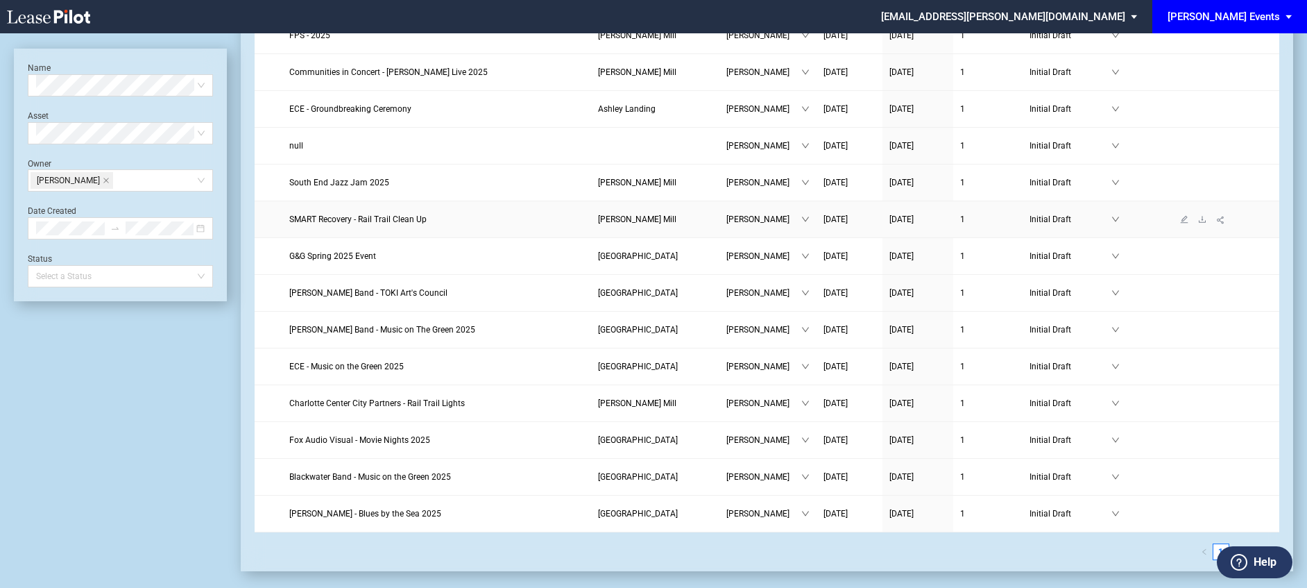
scroll to position [1484, 0]
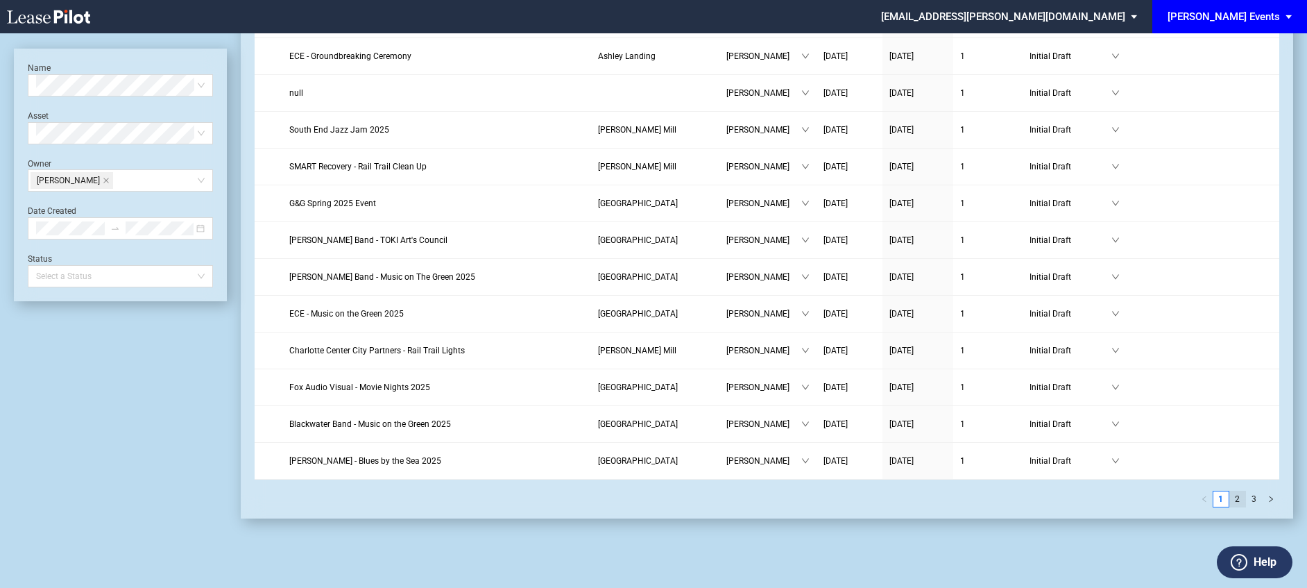
click at [1241, 495] on link "2" at bounding box center [1237, 498] width 15 height 15
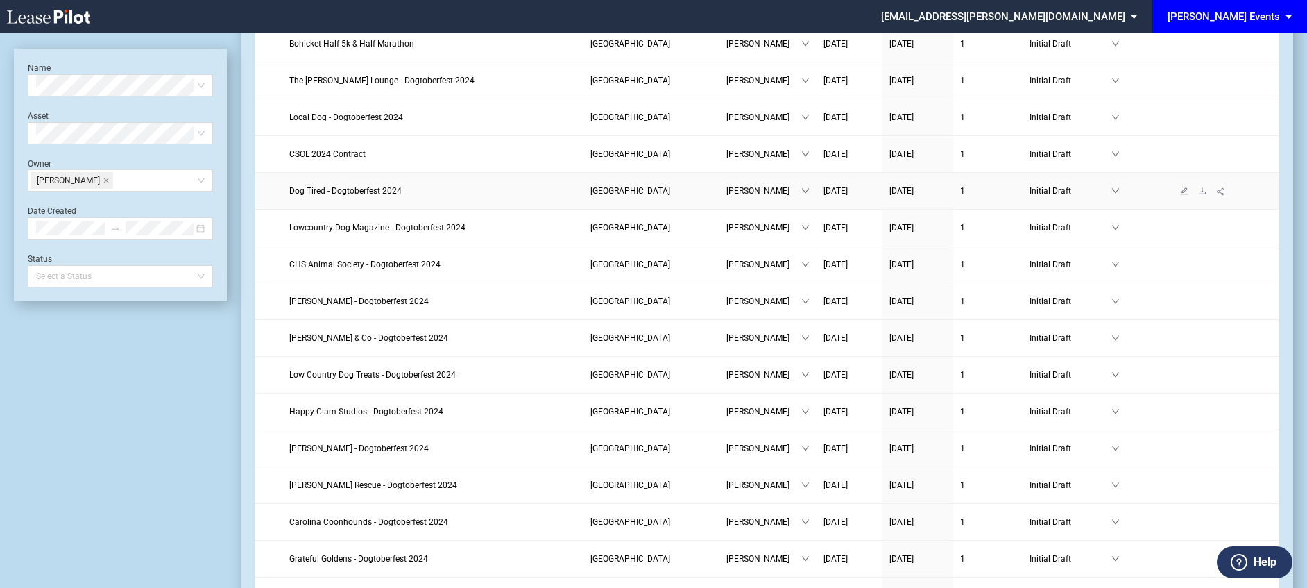
scroll to position [724, 0]
click at [357, 191] on span "Dog Tired - Dogtoberfest 2024" at bounding box center [345, 192] width 112 height 10
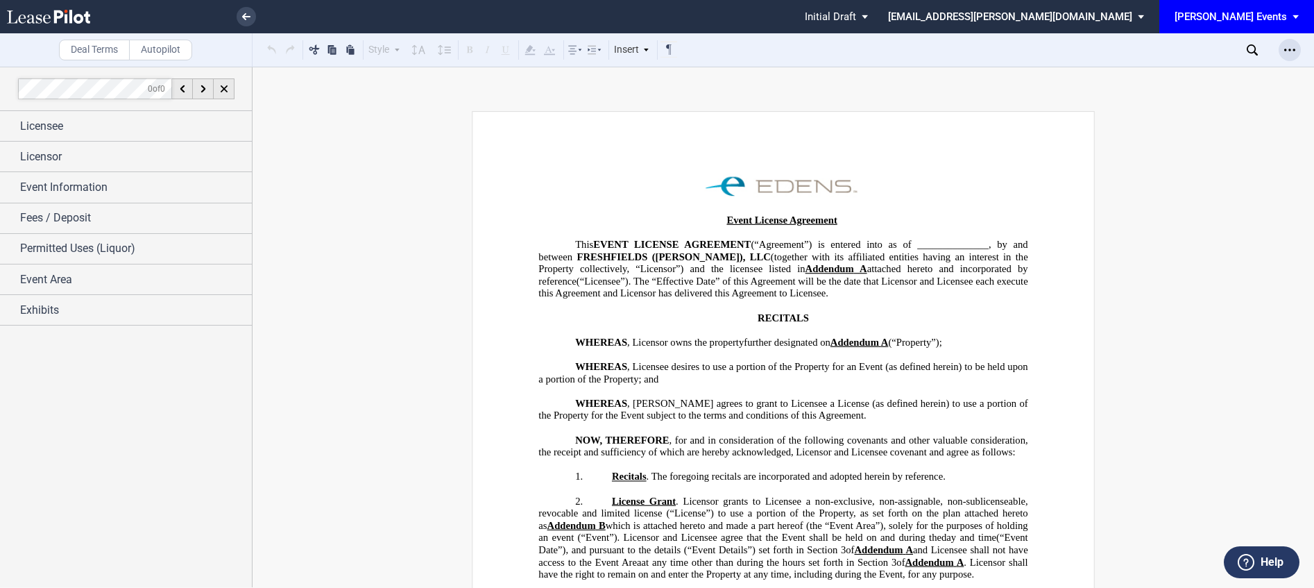
click at [1289, 50] on use "Open Lease options menu" at bounding box center [1289, 50] width 11 height 2
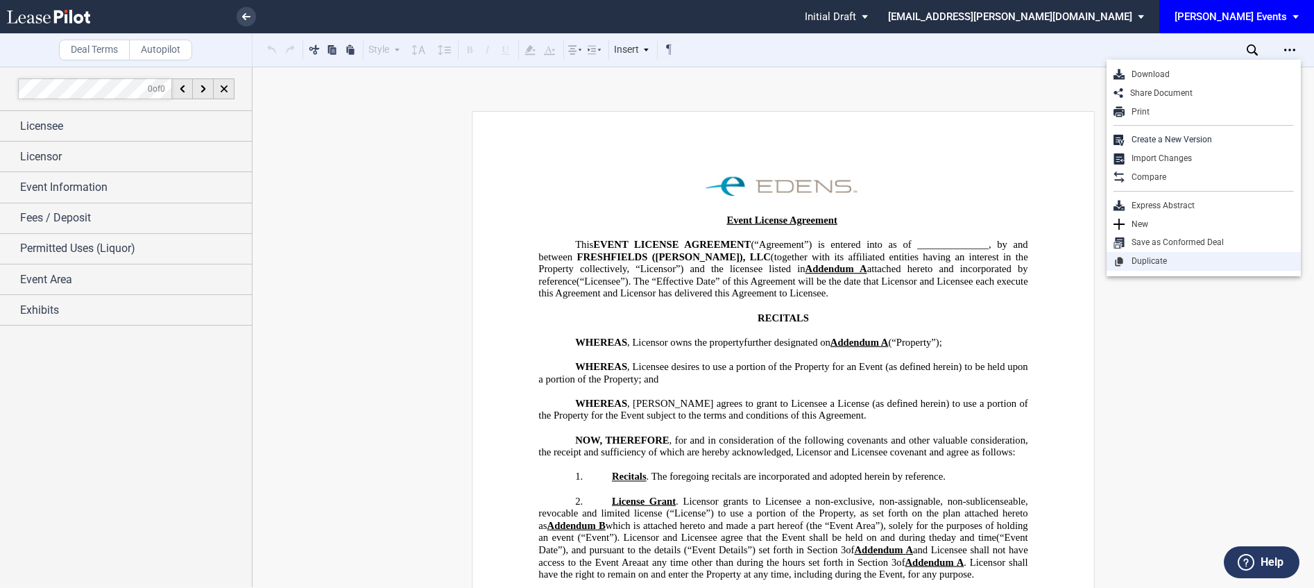
click at [1161, 258] on div "Duplicate" at bounding box center [1208, 261] width 169 height 12
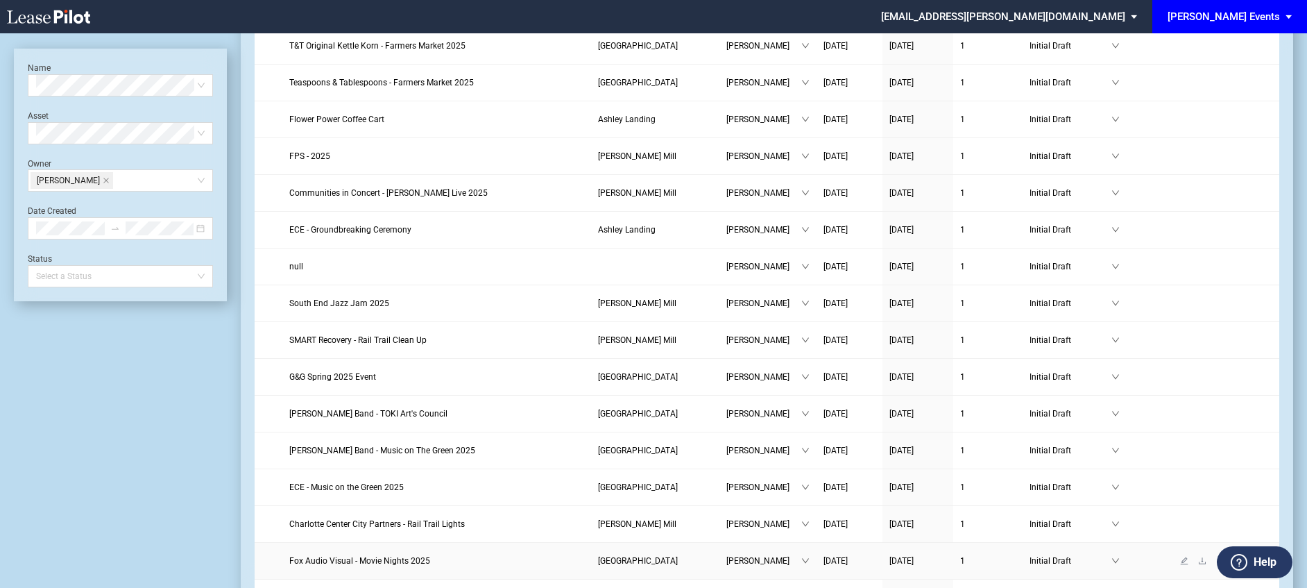
scroll to position [1484, 0]
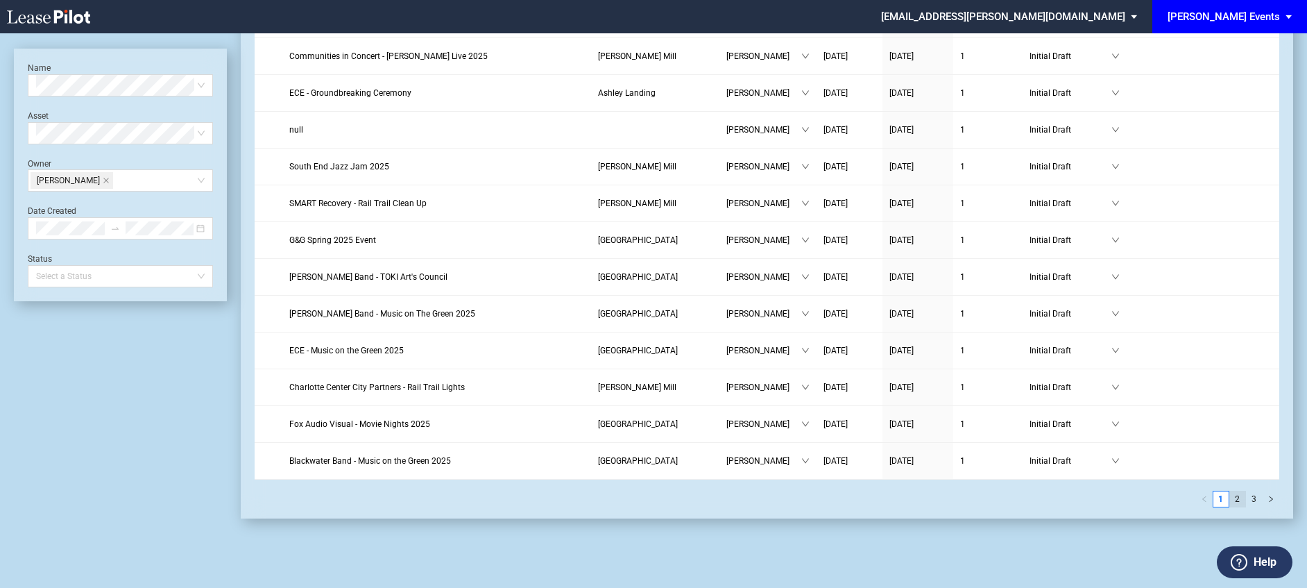
click at [1237, 497] on link "2" at bounding box center [1237, 498] width 15 height 15
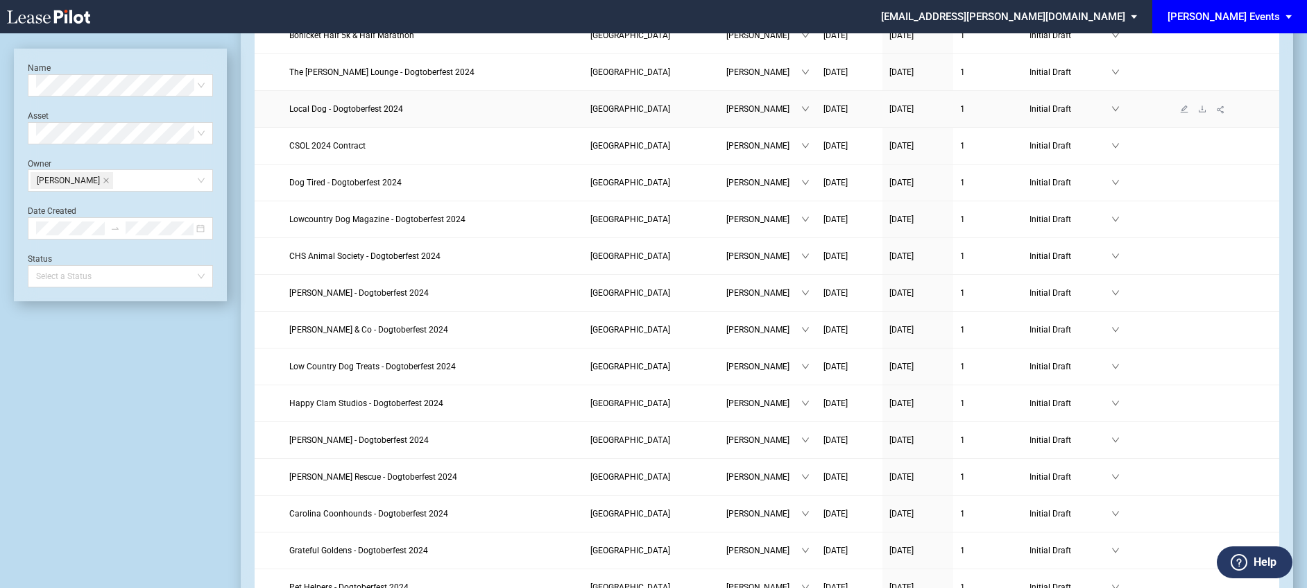
scroll to position [746, 0]
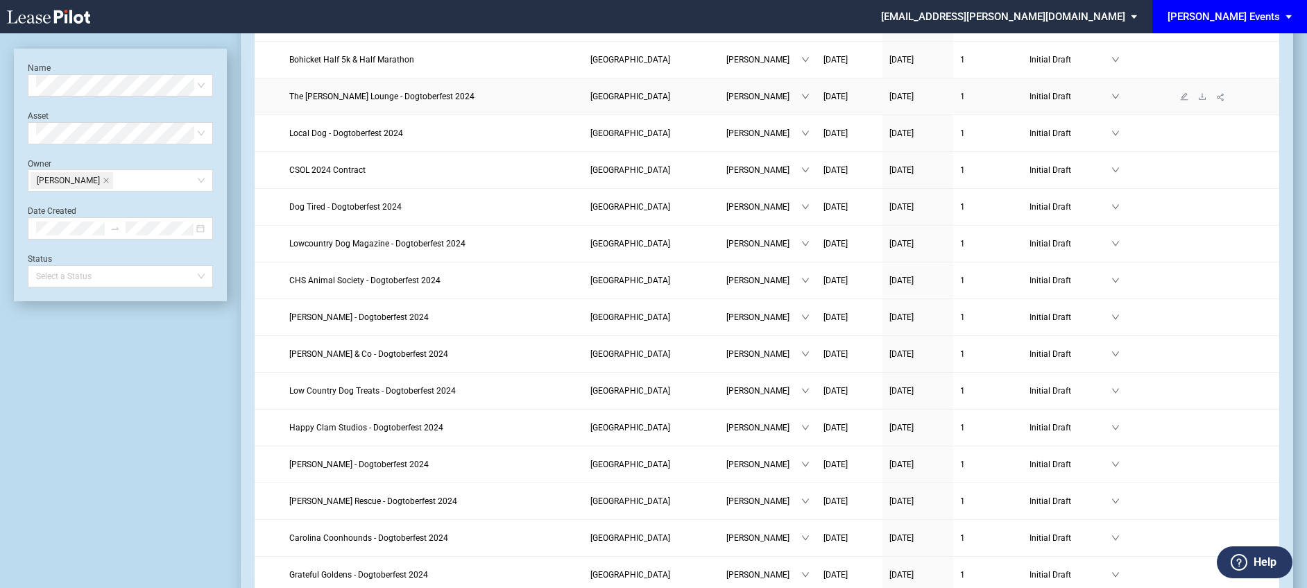
click at [363, 101] on span "The Barker Lounge - Dogtoberfest 2024" at bounding box center [381, 97] width 185 height 10
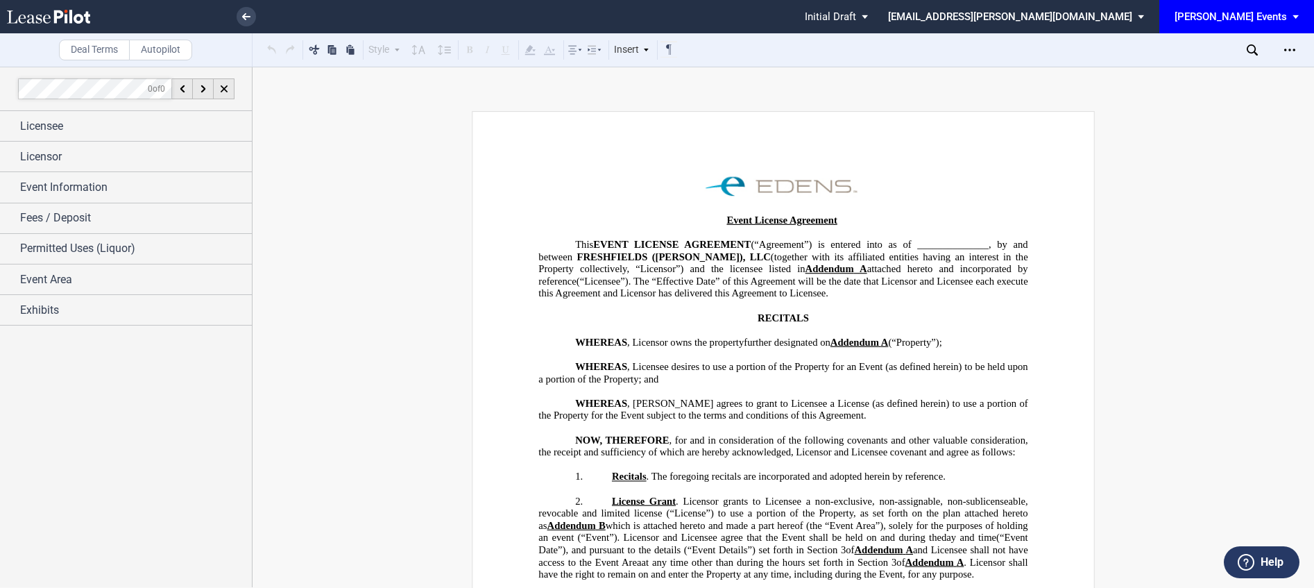
click at [1290, 52] on icon "Open Lease options menu" at bounding box center [1289, 49] width 11 height 11
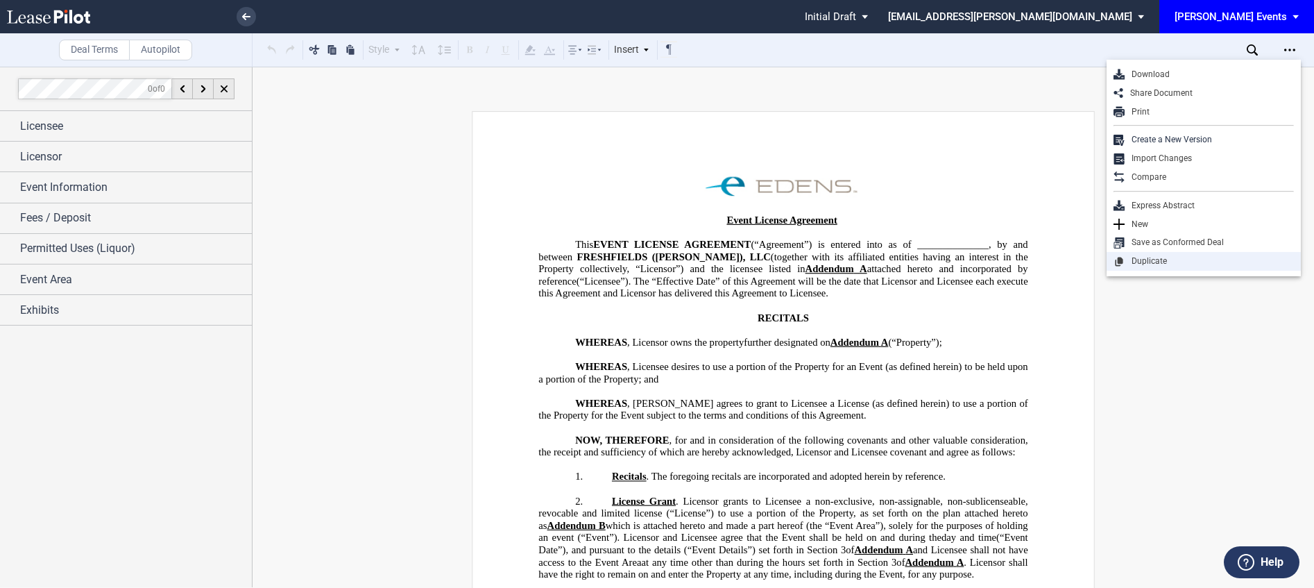
click at [1152, 265] on div "Duplicate" at bounding box center [1208, 261] width 169 height 12
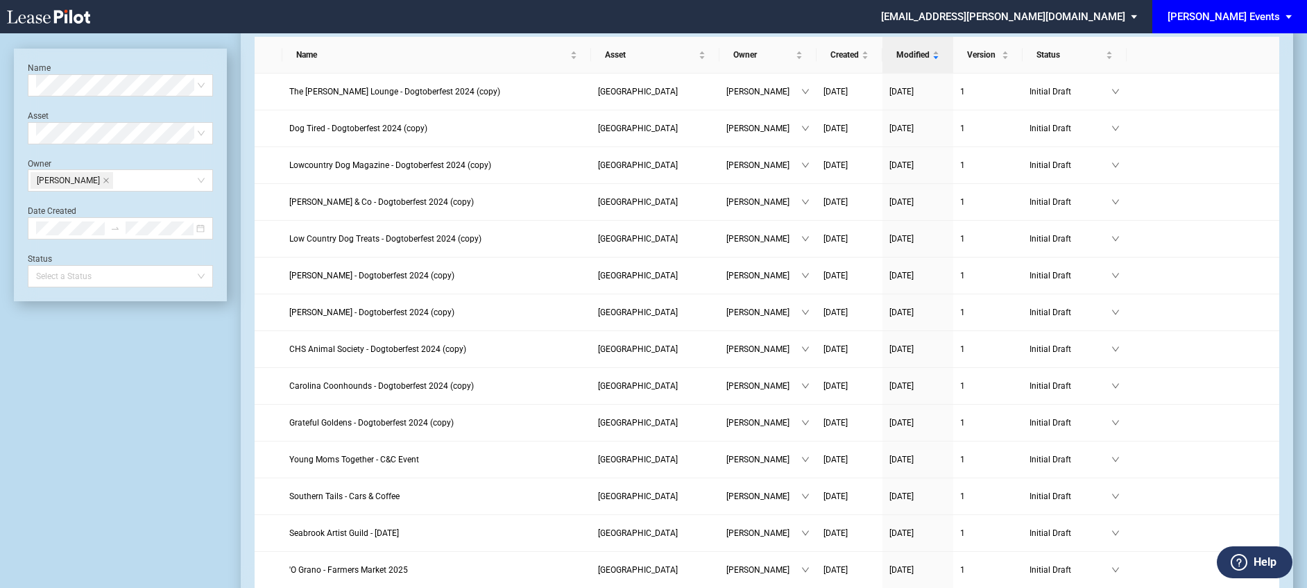
scroll to position [49, 0]
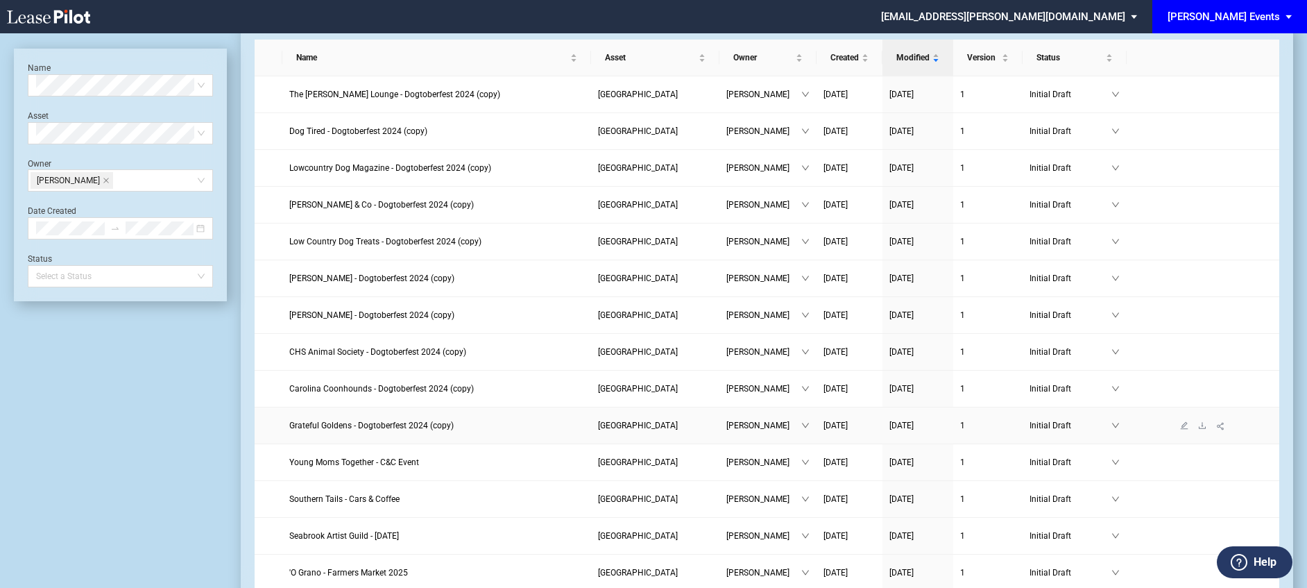
click at [405, 428] on span "Grateful Goldens - Dogtoberfest 2024 (copy)" at bounding box center [371, 425] width 164 height 10
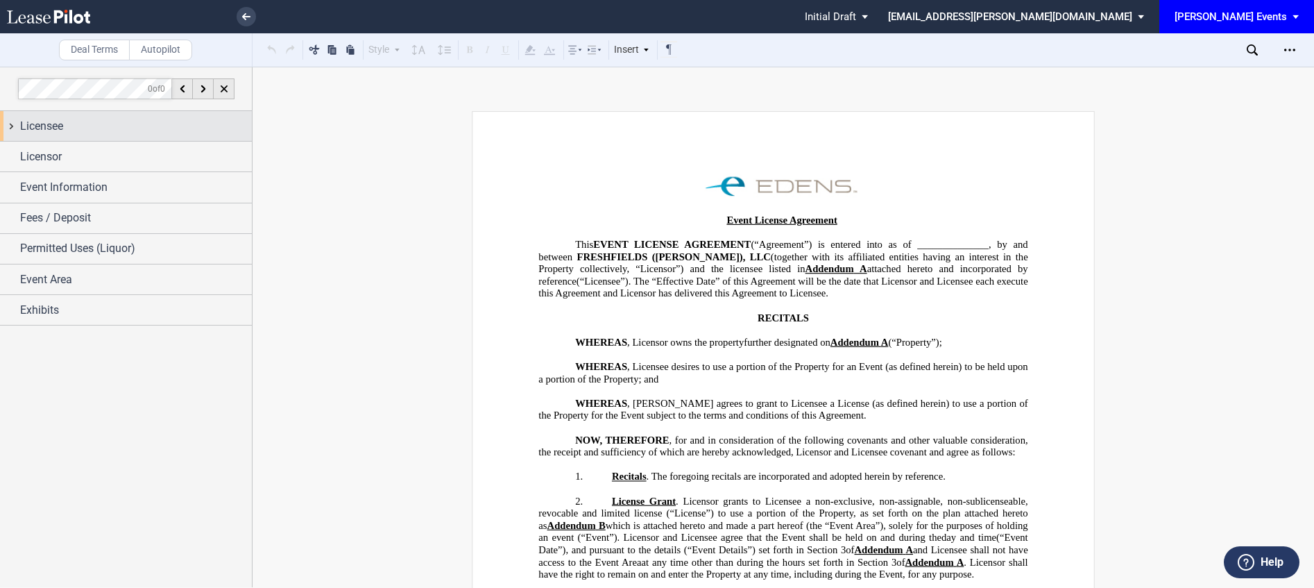
click at [97, 124] on div "Licensee" at bounding box center [136, 126] width 232 height 17
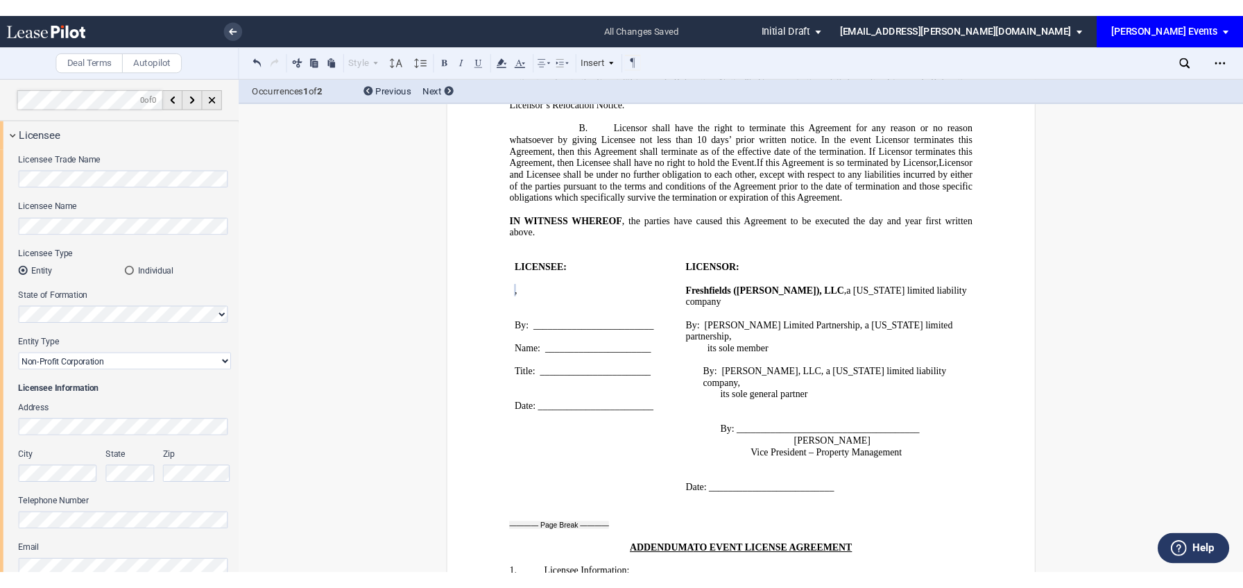
scroll to position [2140, 0]
